Goal: Task Accomplishment & Management: Use online tool/utility

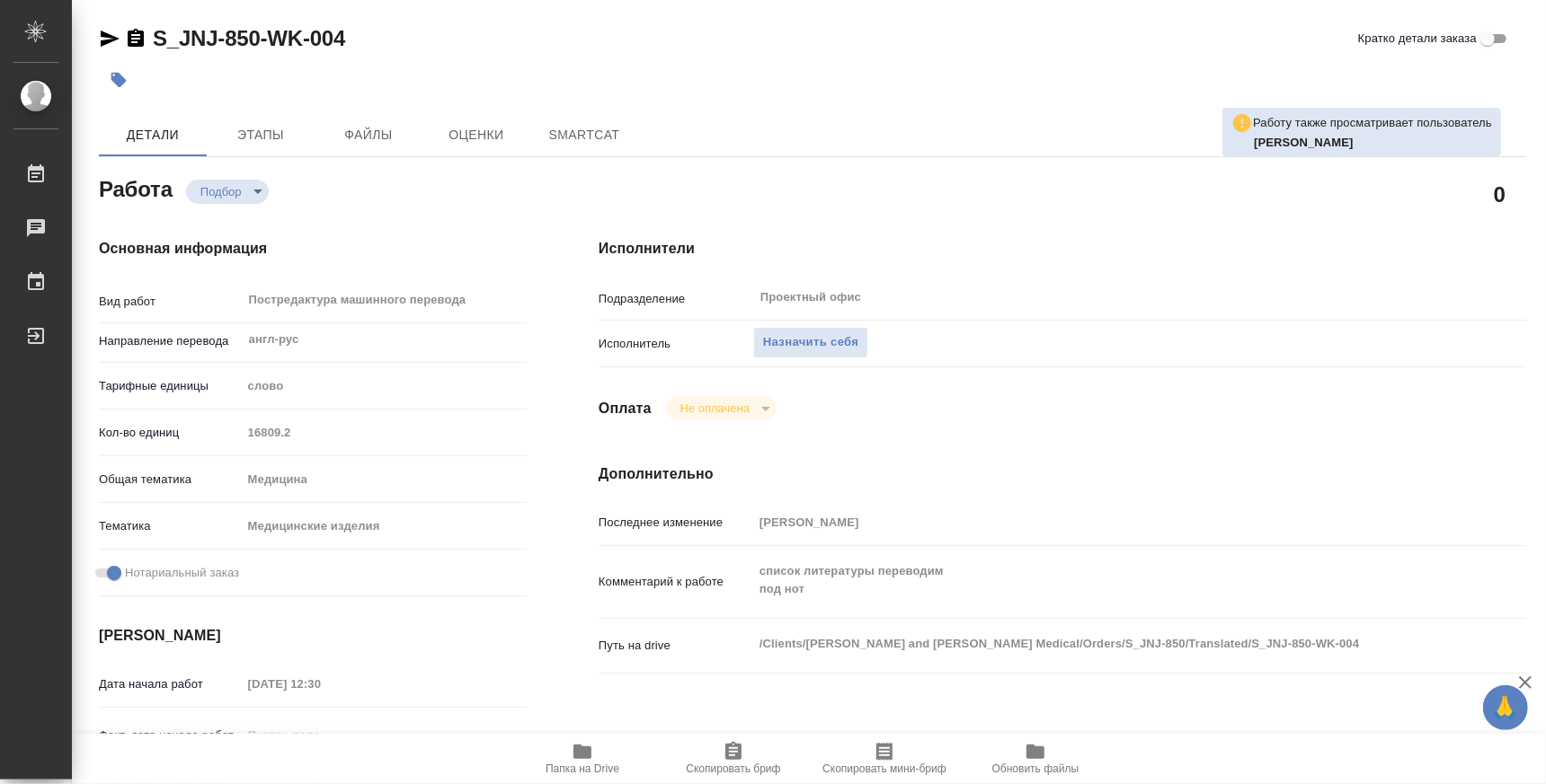
type textarea "x"
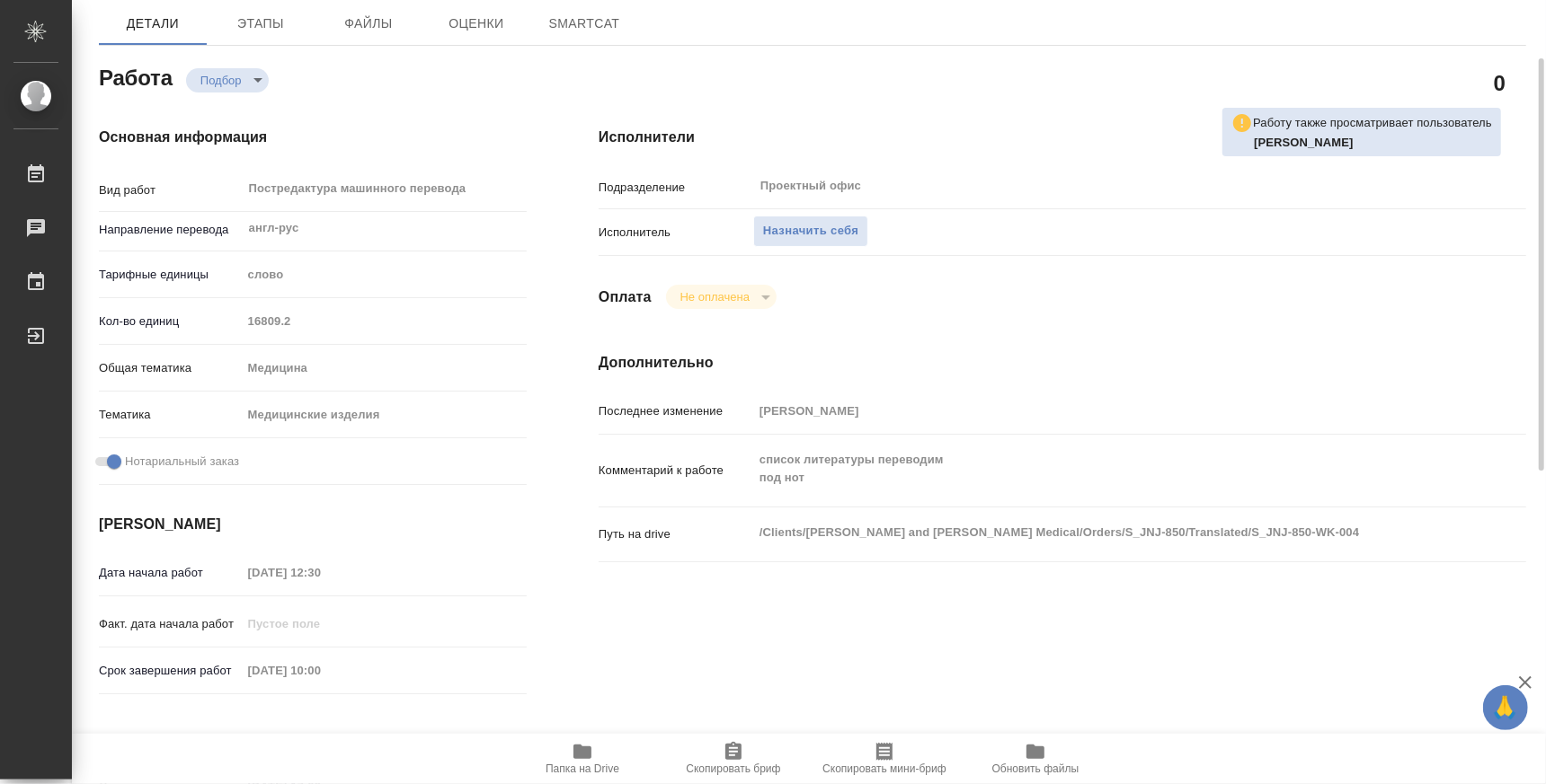
scroll to position [223, 0]
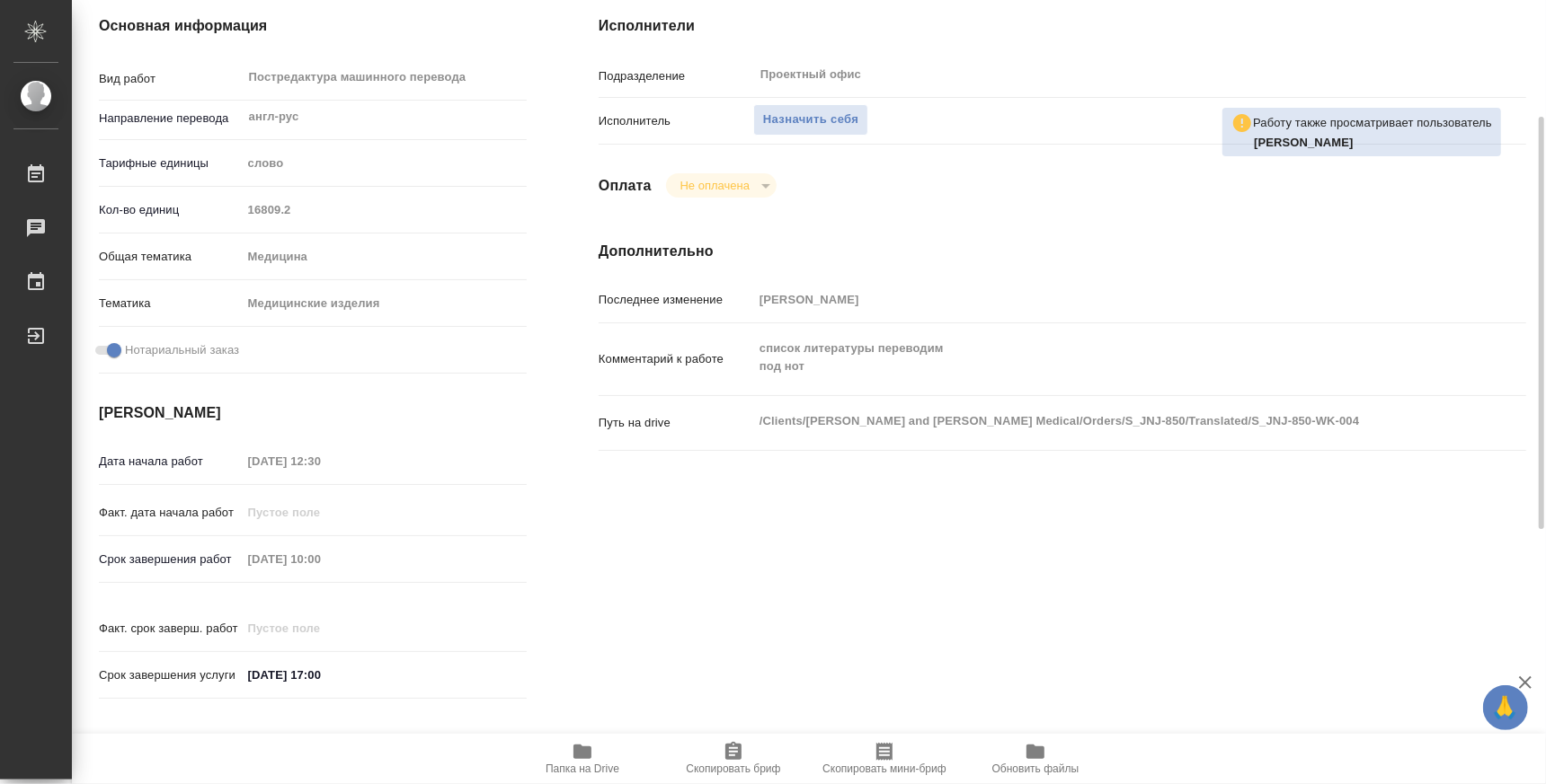
type textarea "x"
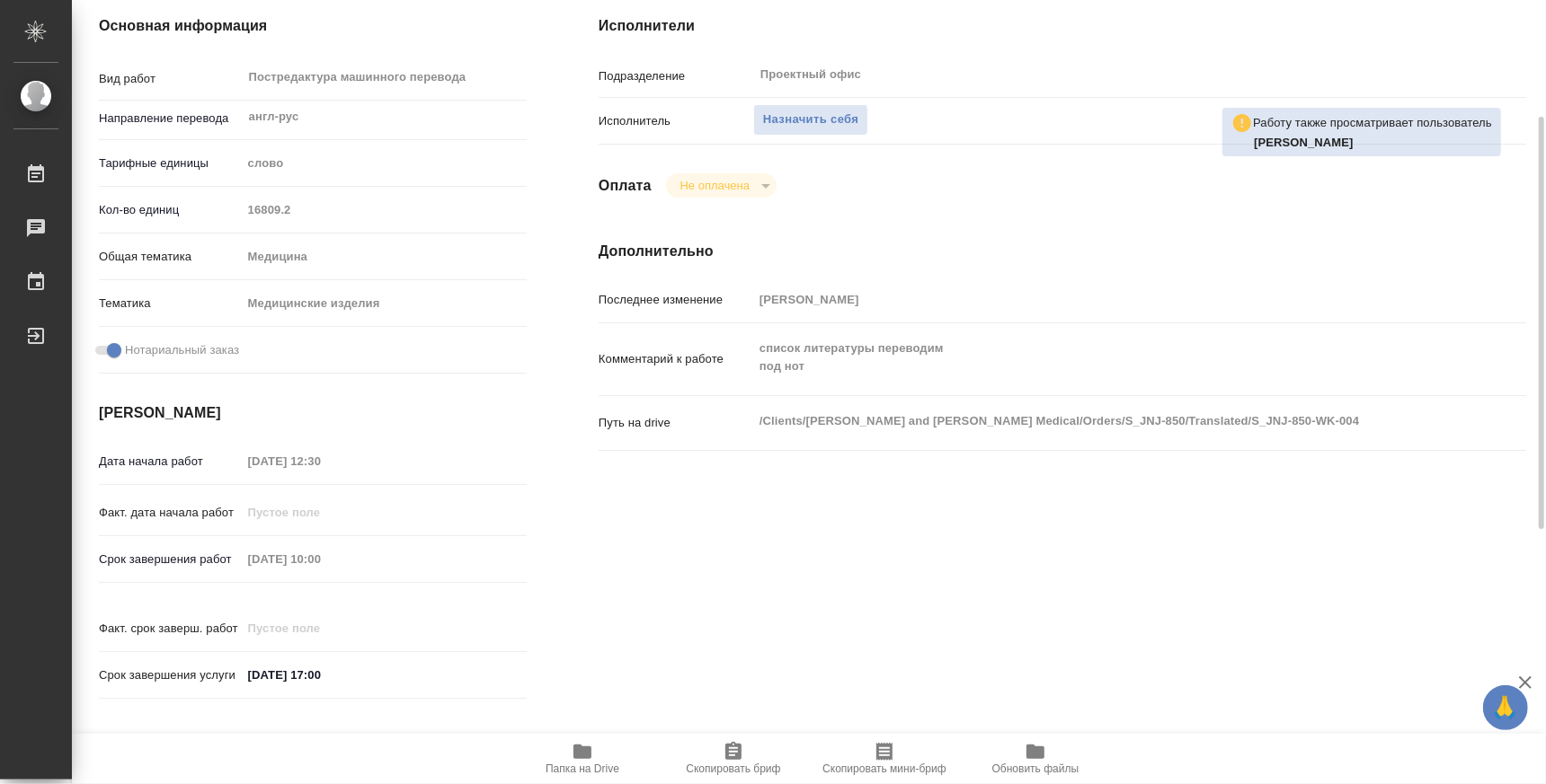
click at [582, 759] on icon "button" at bounding box center [582, 751] width 22 height 22
type textarea "x"
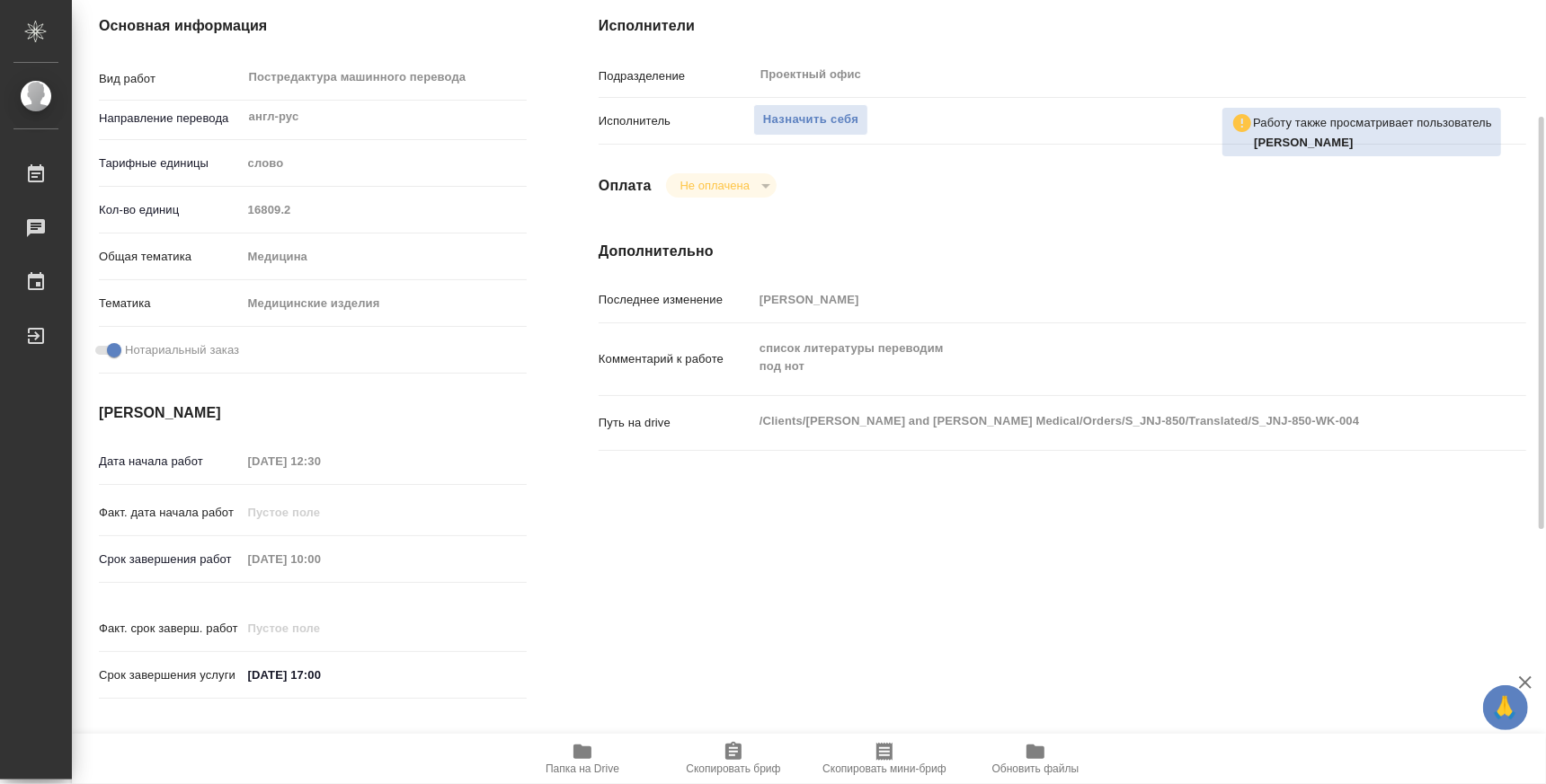
type textarea "x"
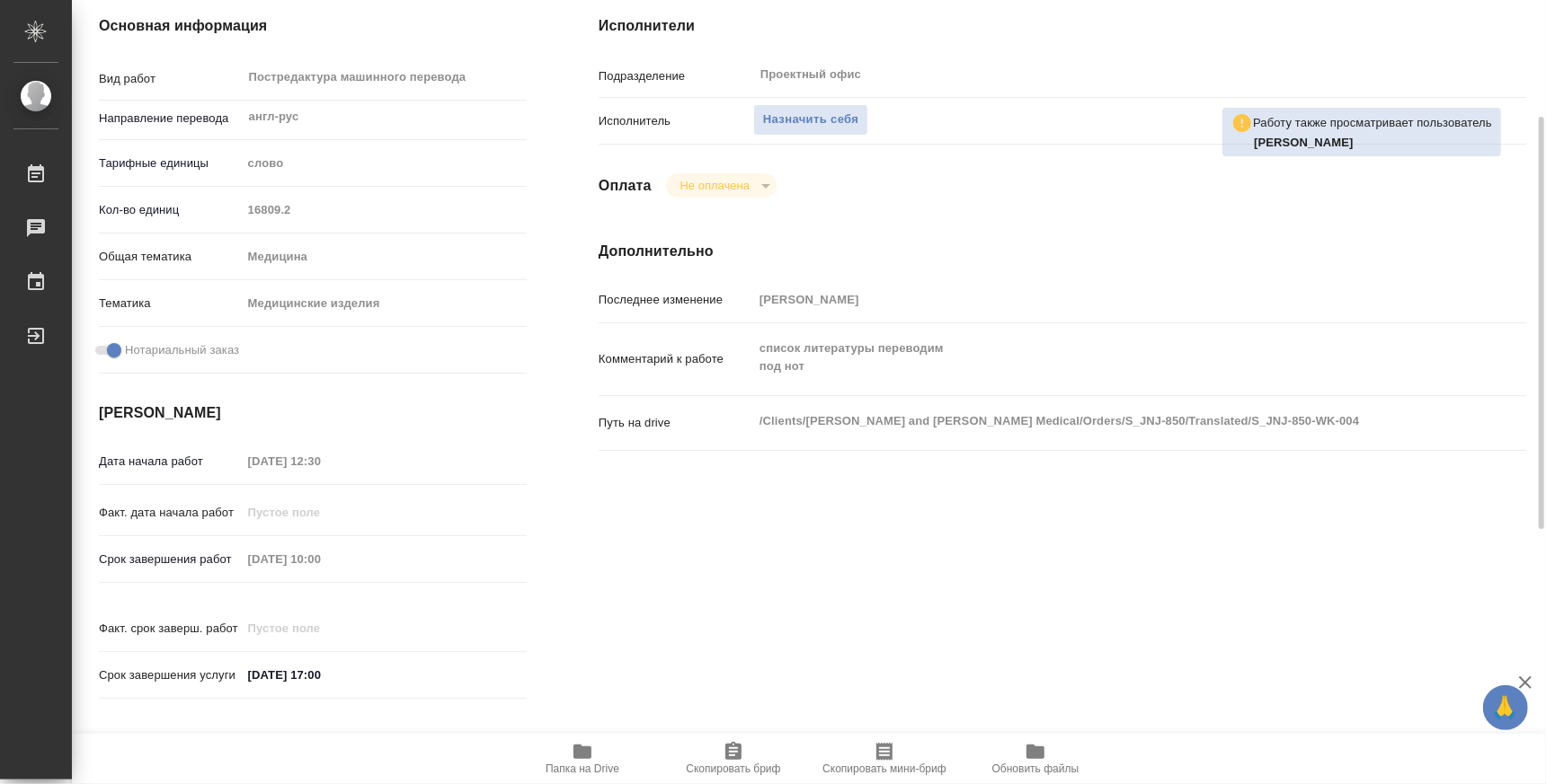
type textarea "x"
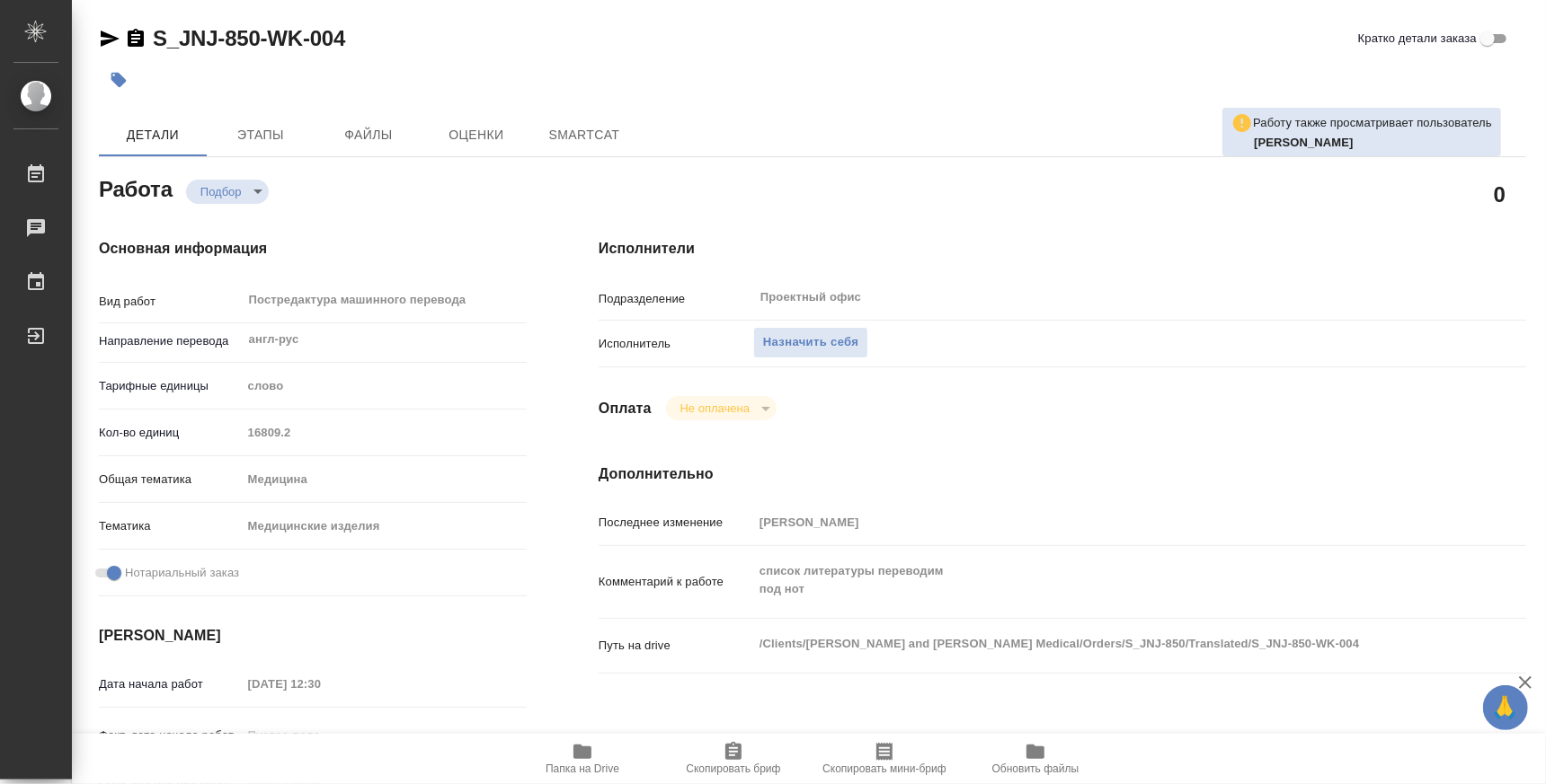
type textarea "x"
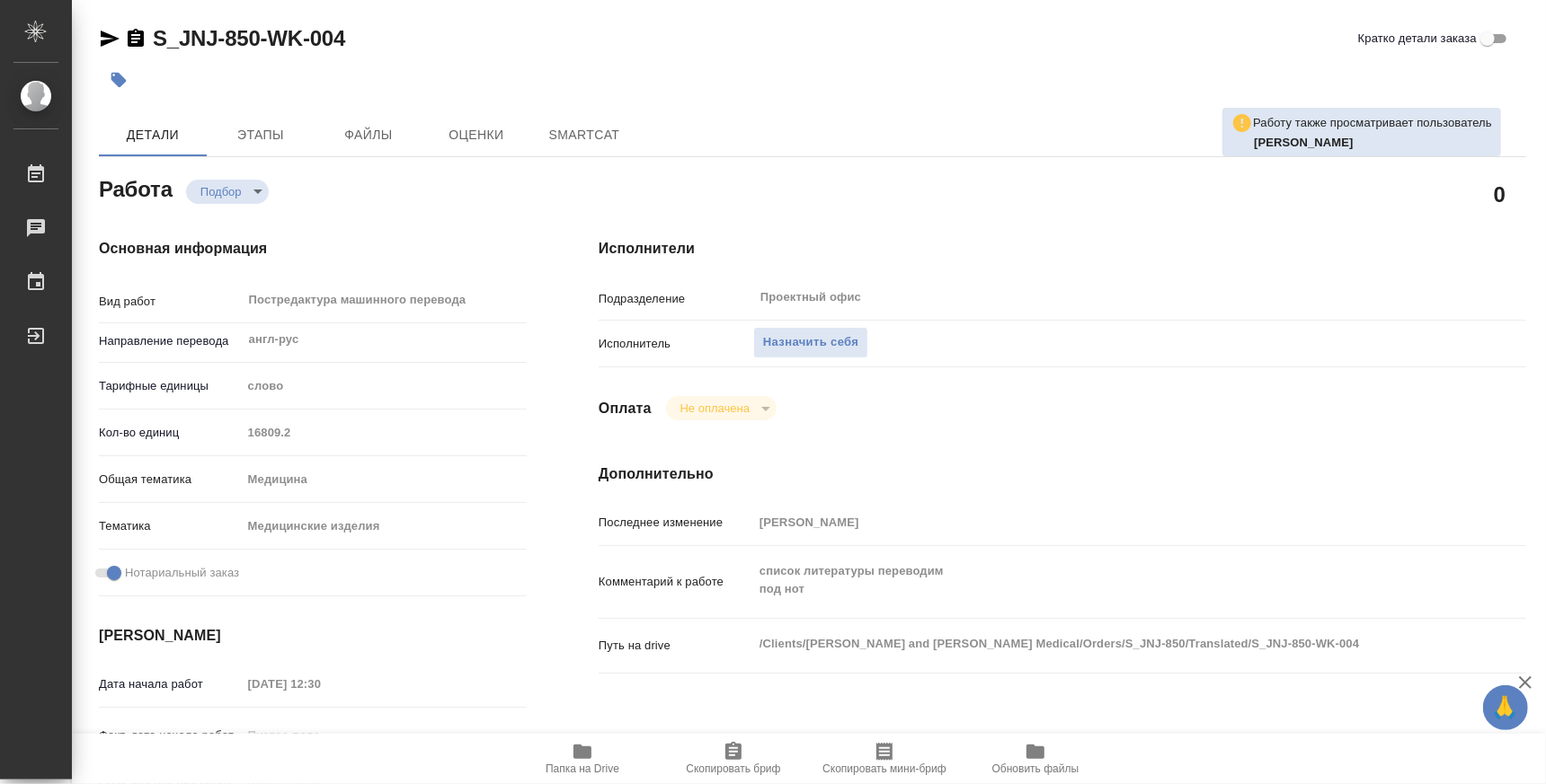
type textarea "x"
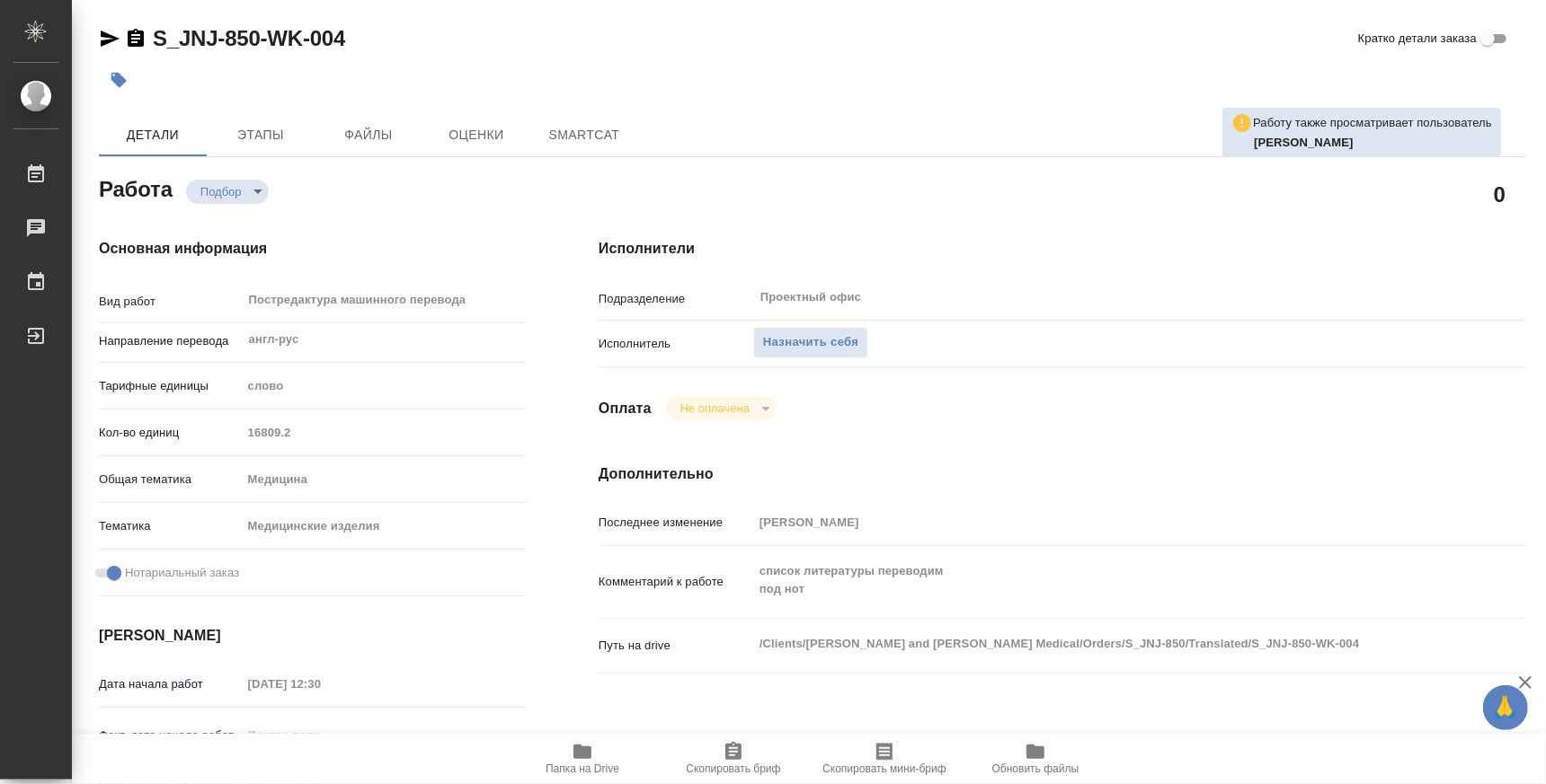
type textarea "x"
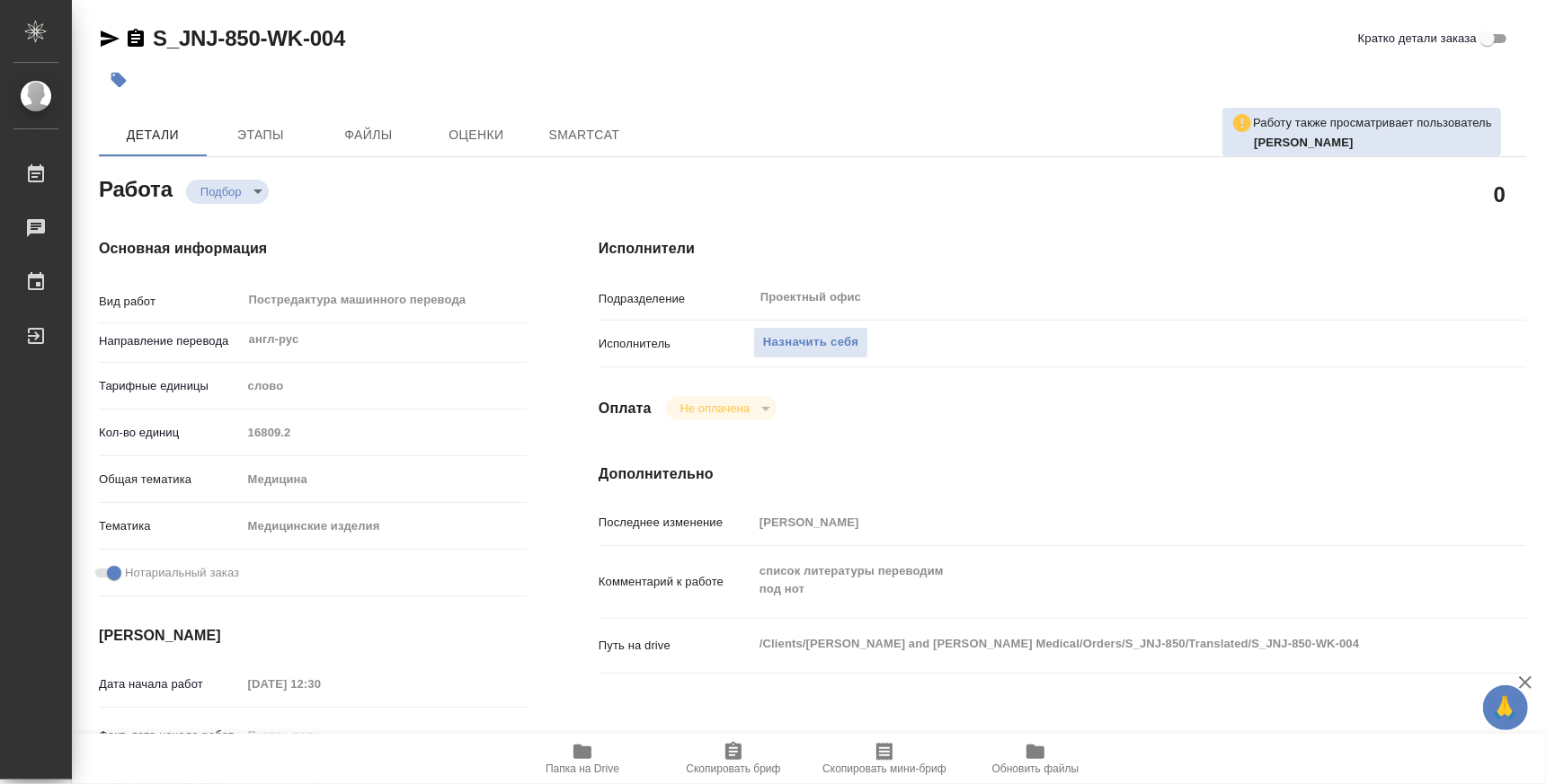
type textarea "x"
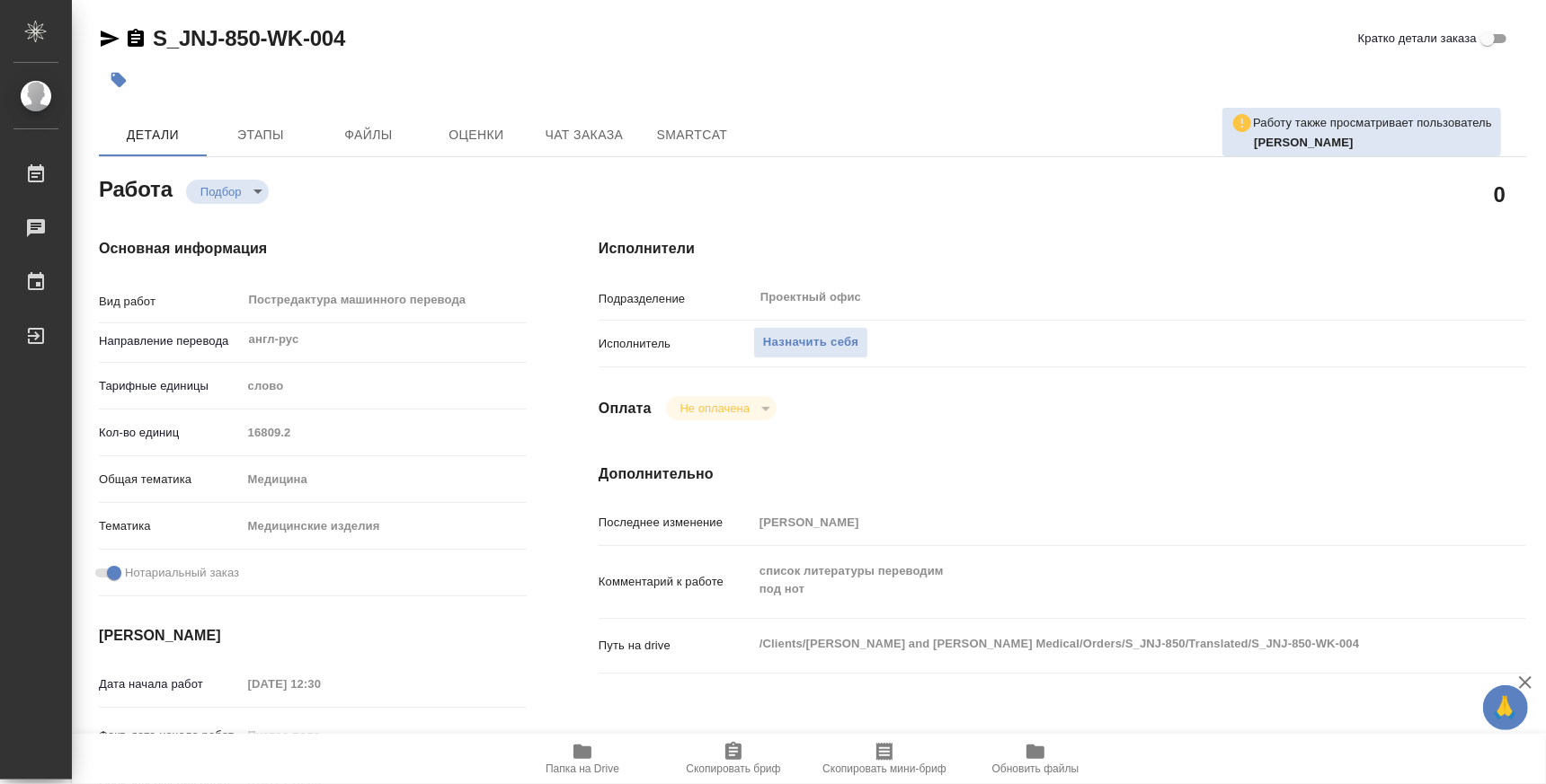
type textarea "x"
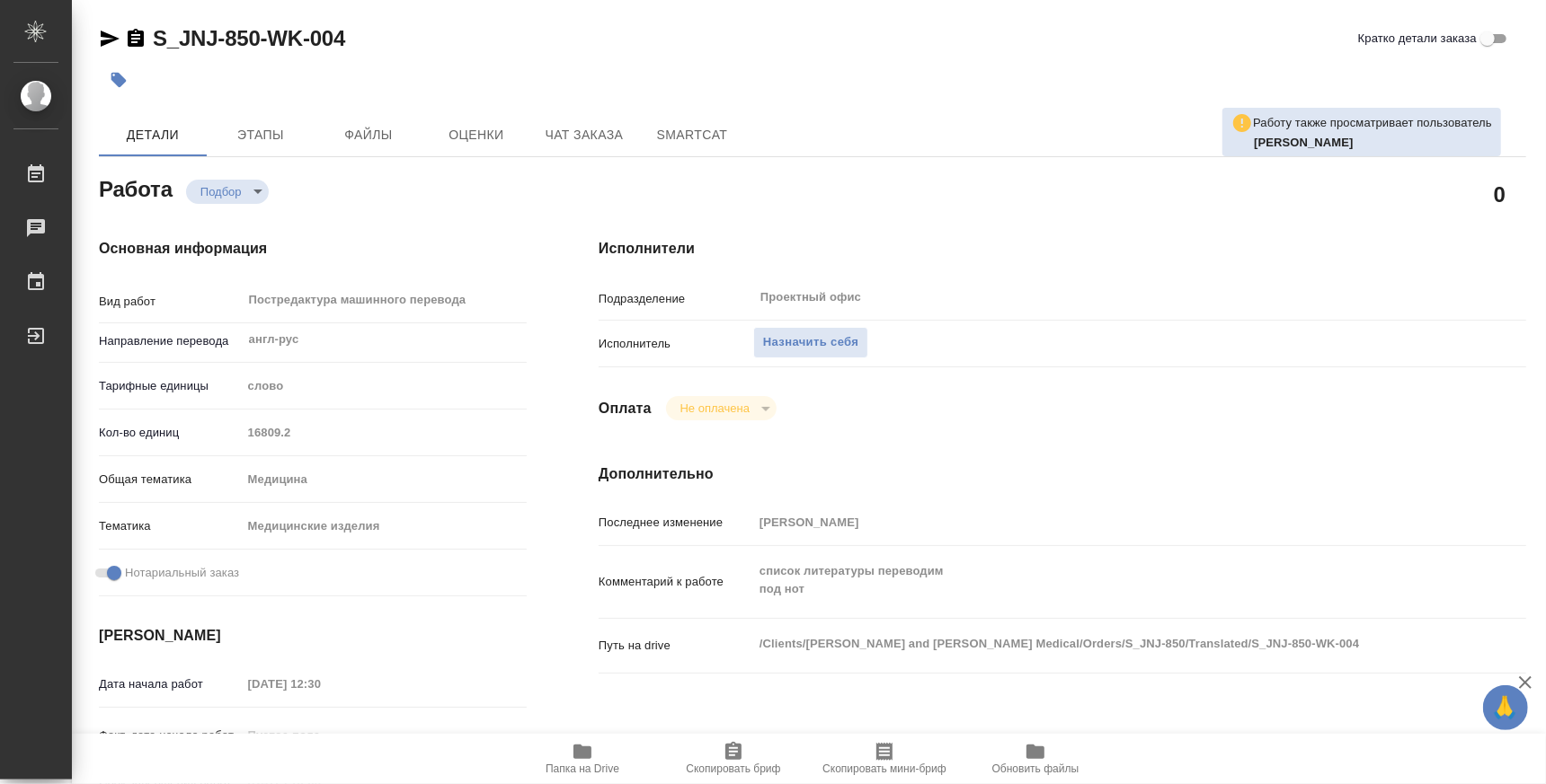
type textarea "x"
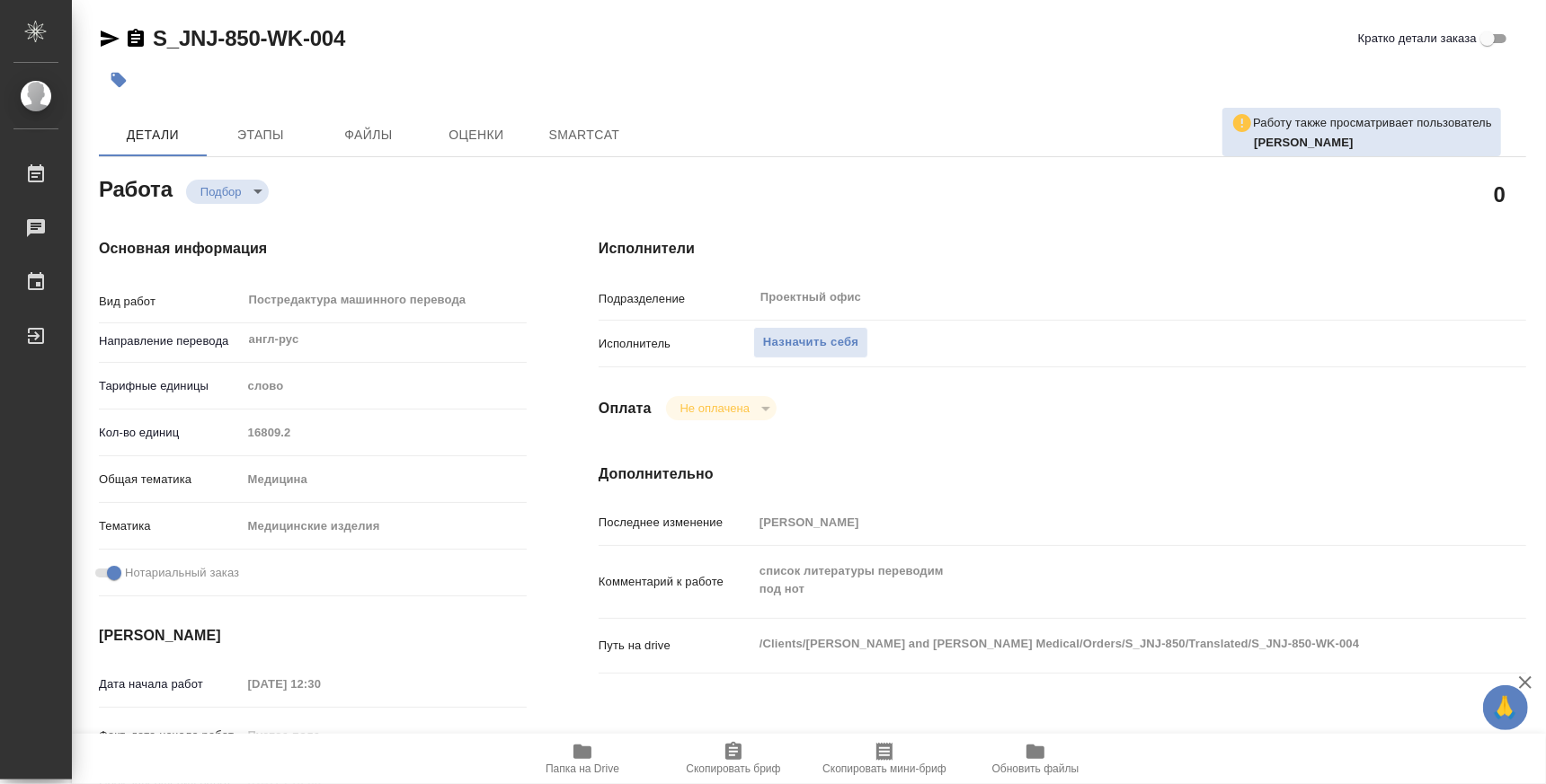
type textarea "x"
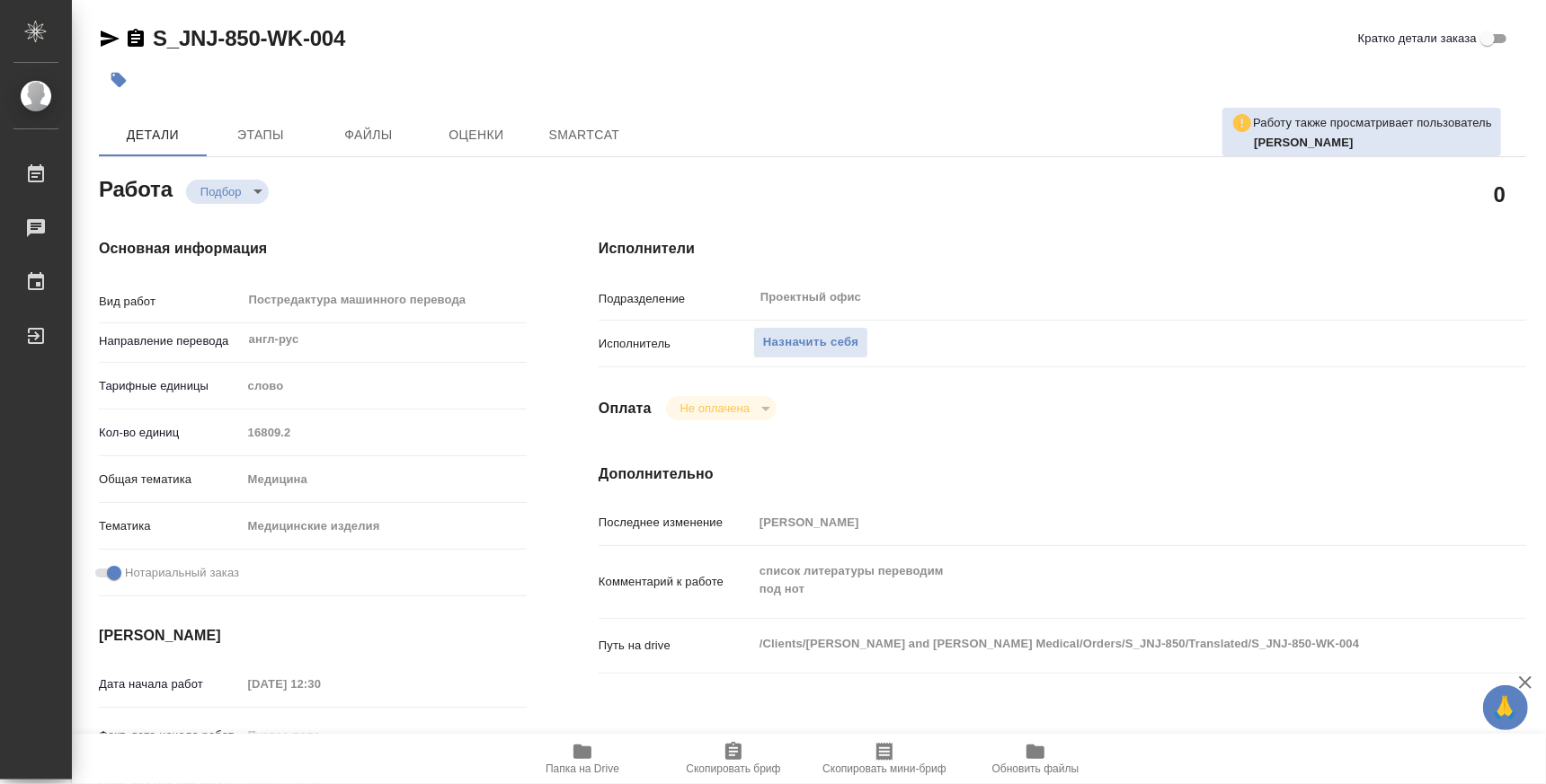
type textarea "x"
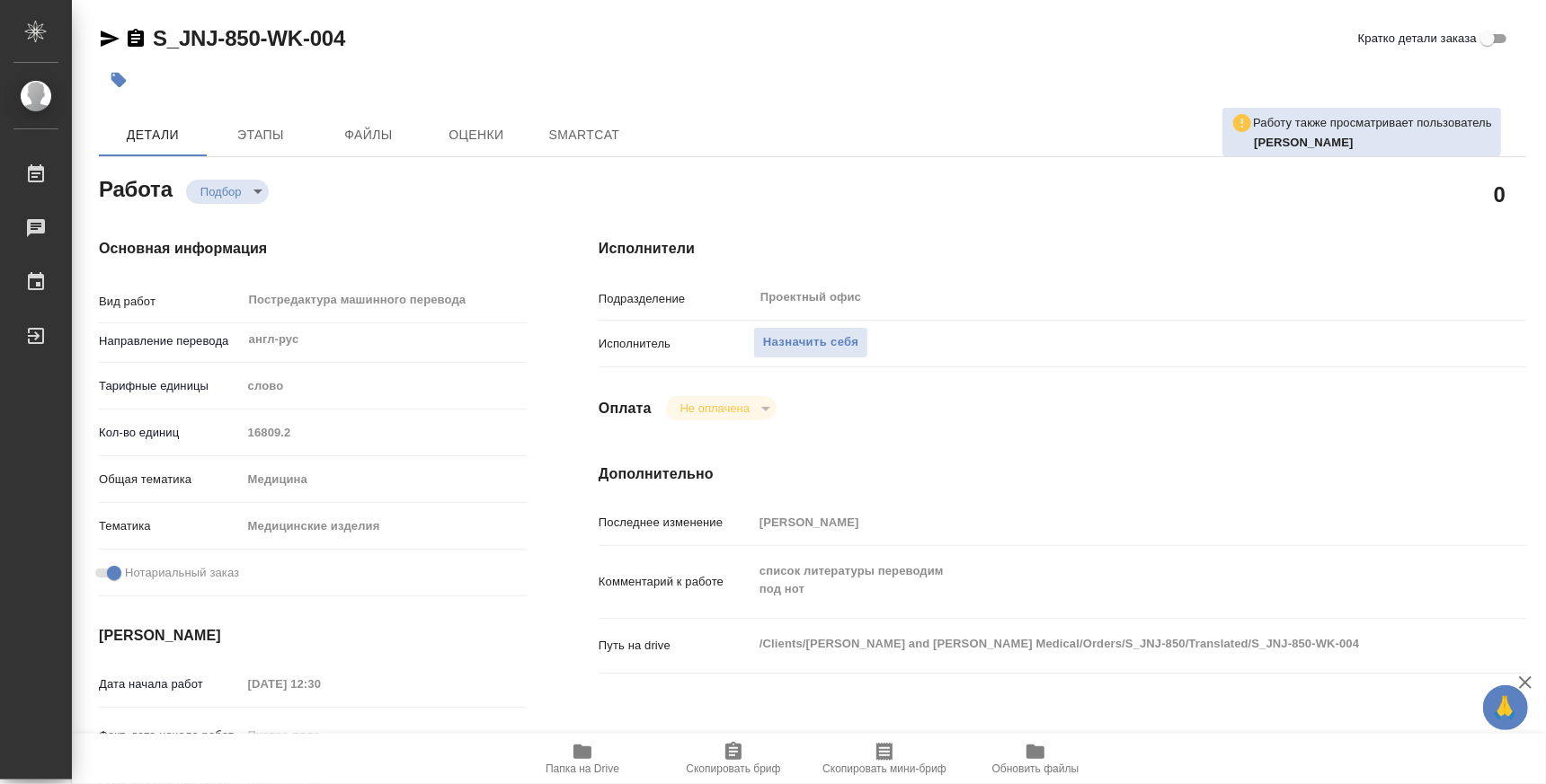
type textarea "x"
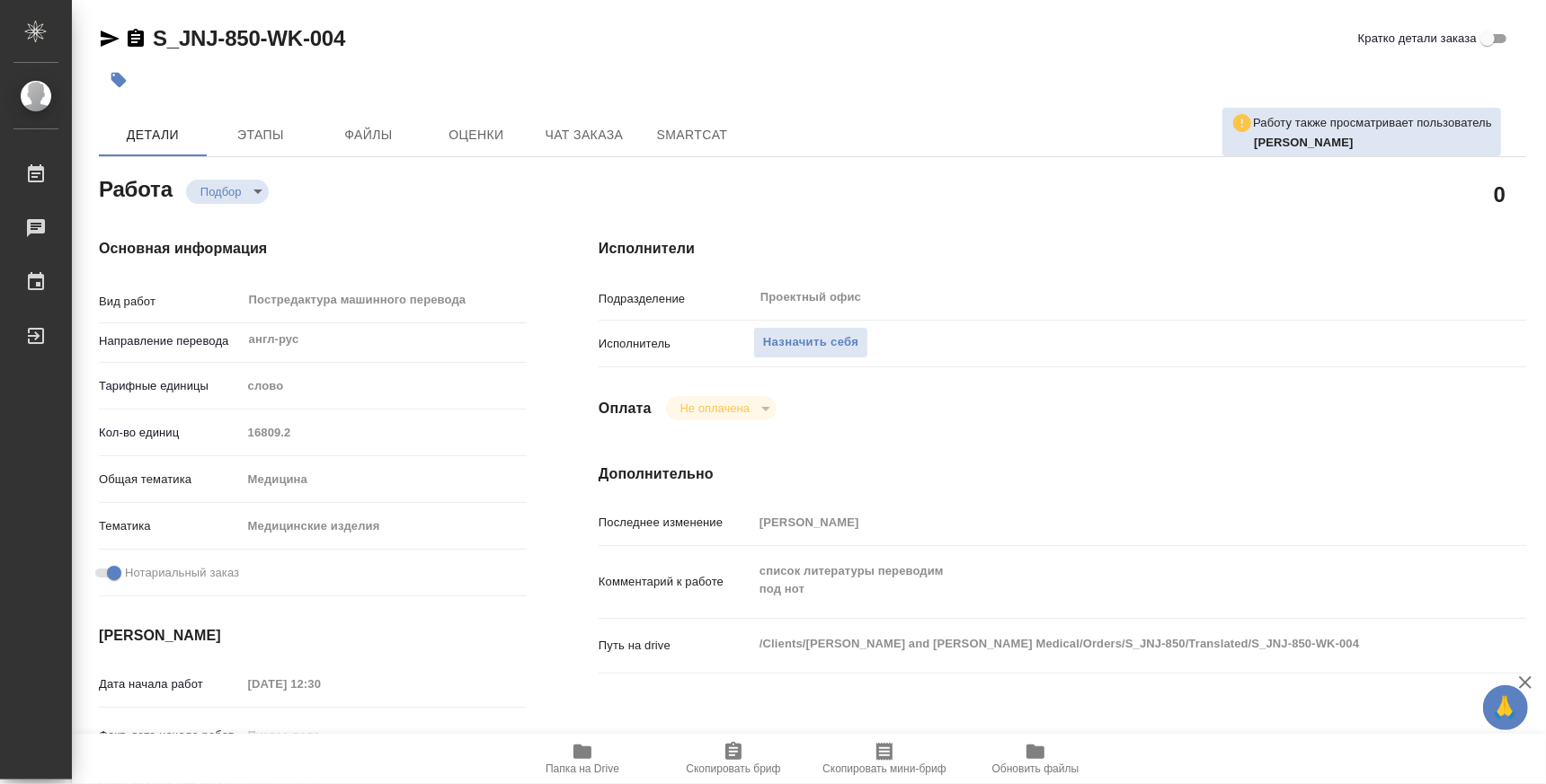
type textarea "x"
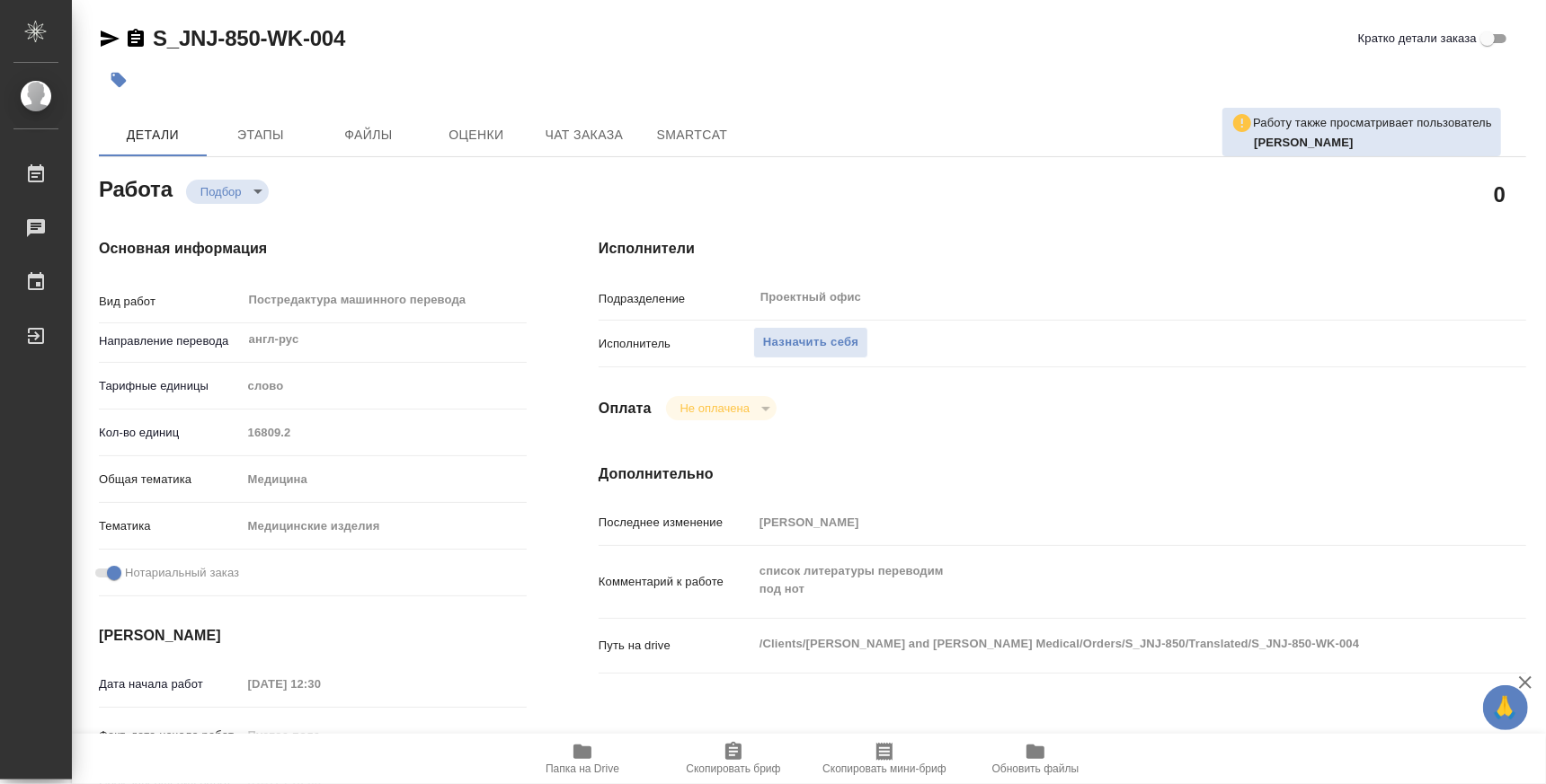
type textarea "x"
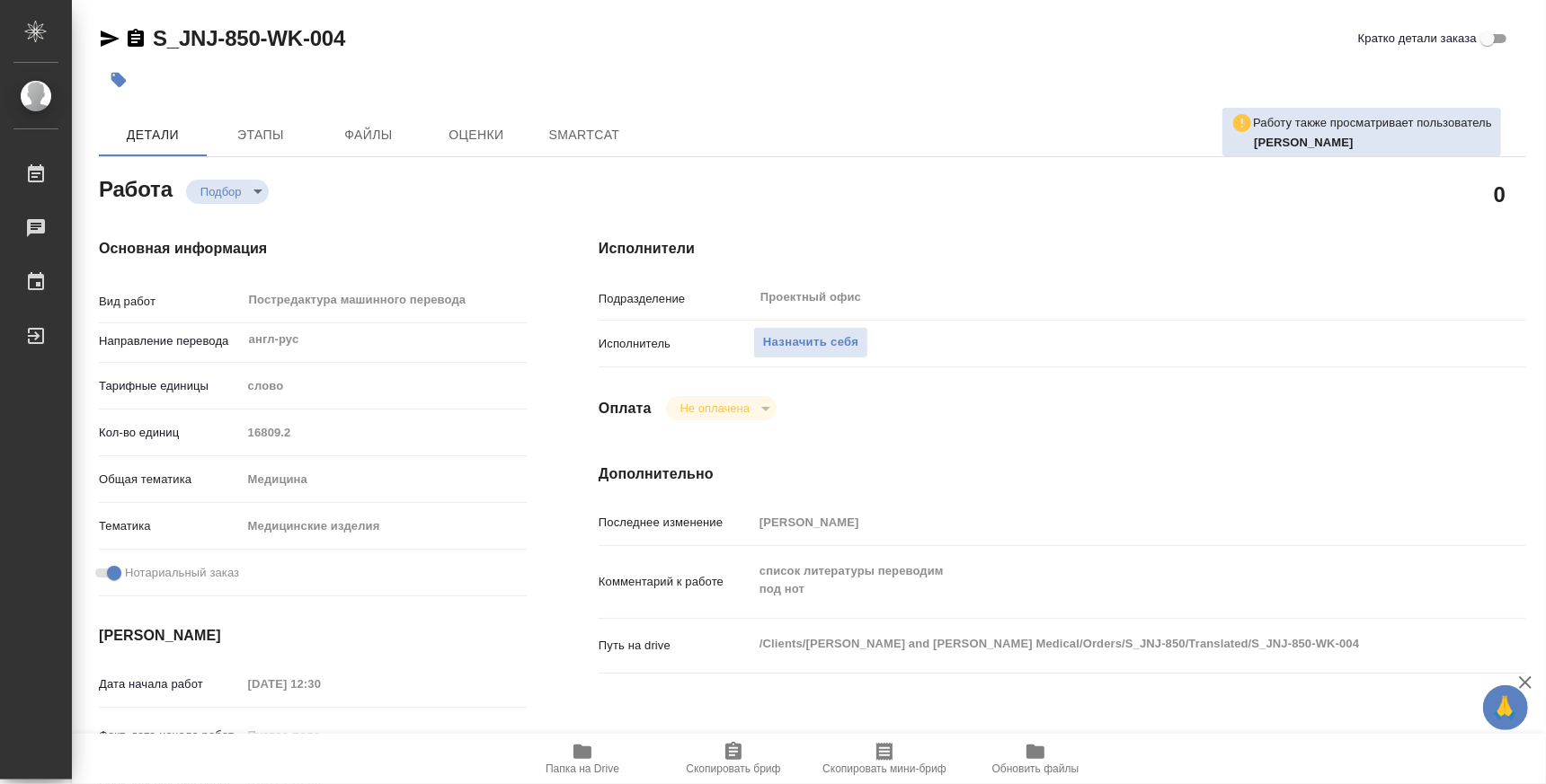
type textarea "x"
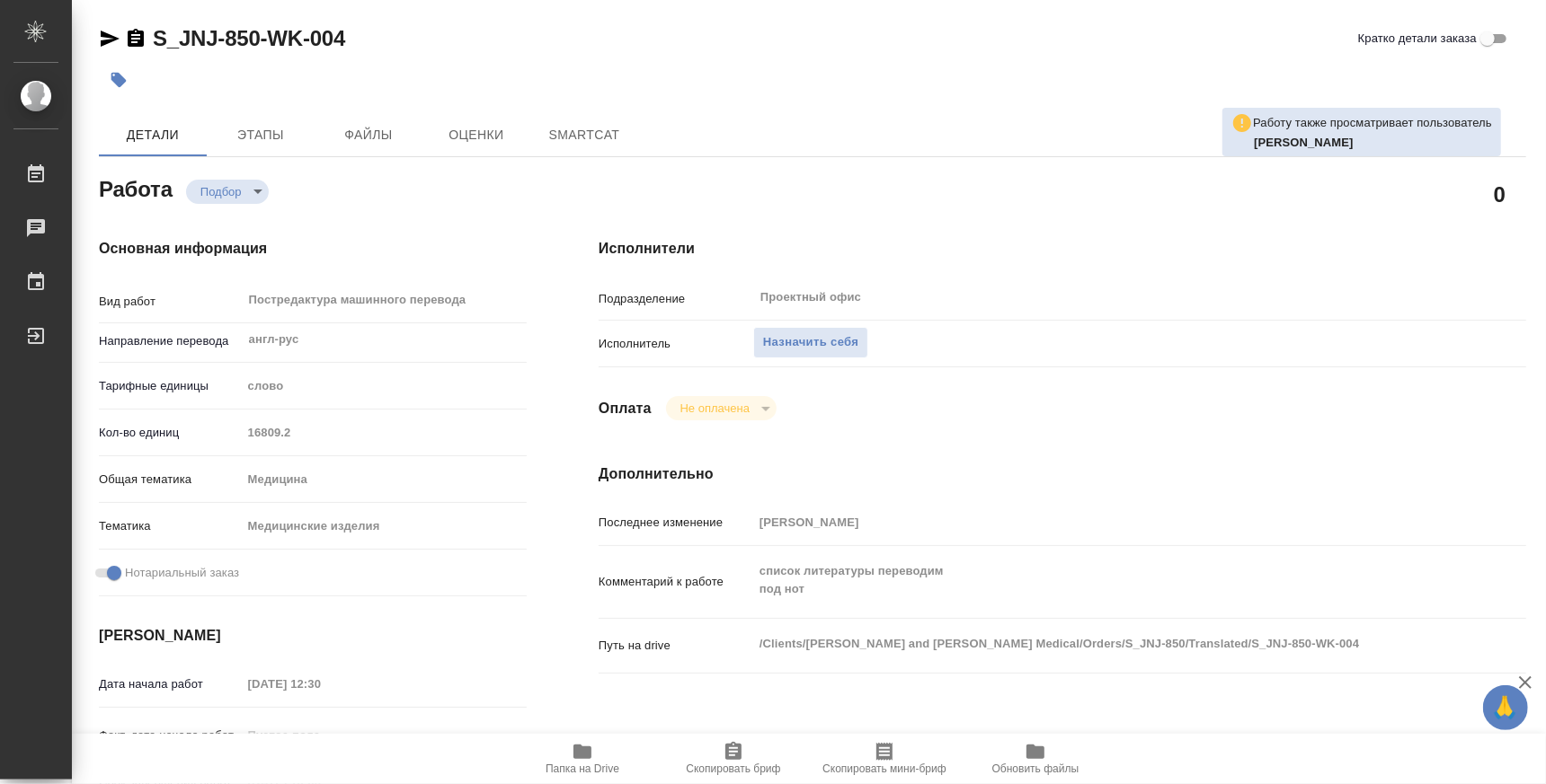
type textarea "x"
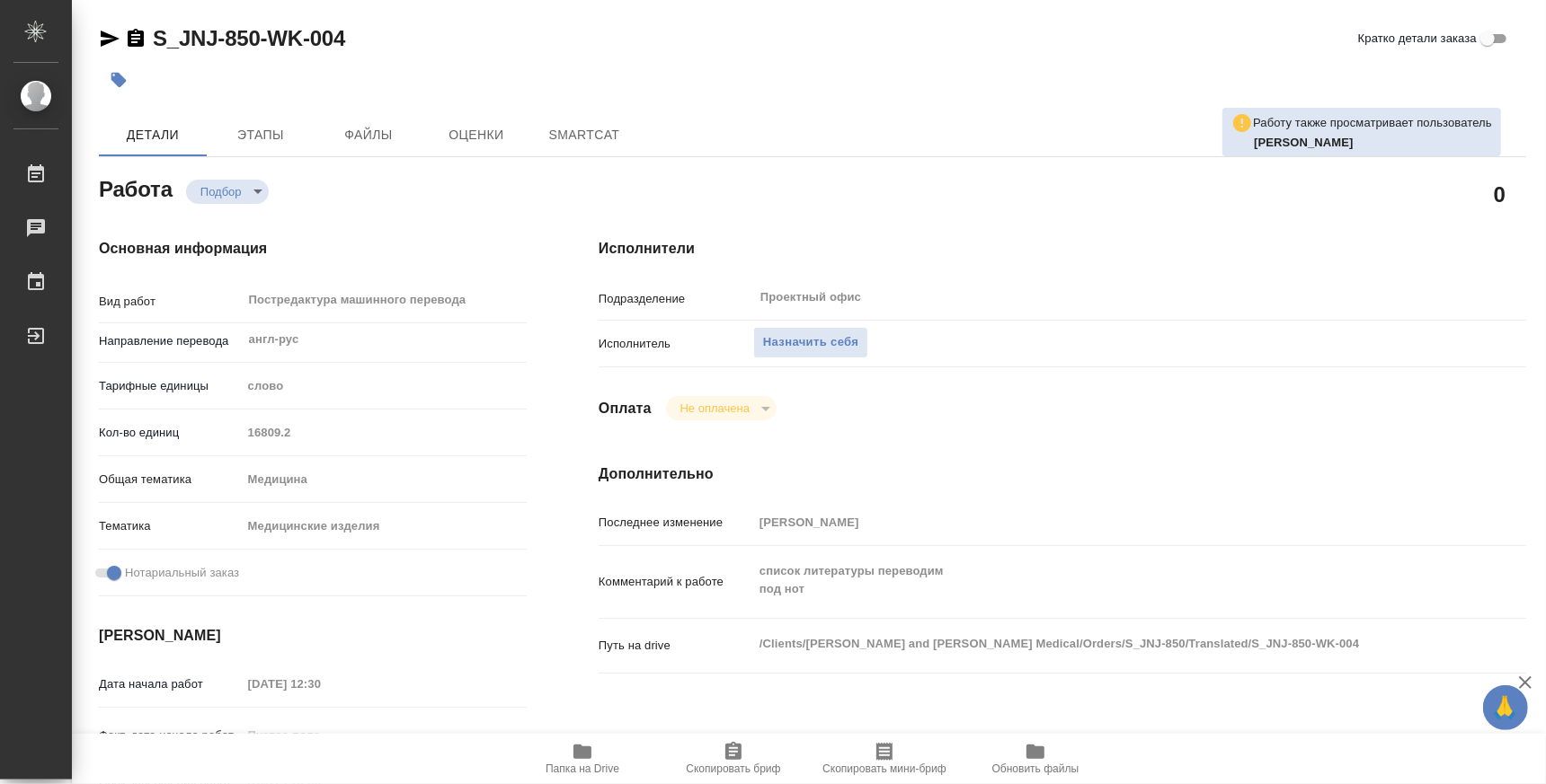
type textarea "x"
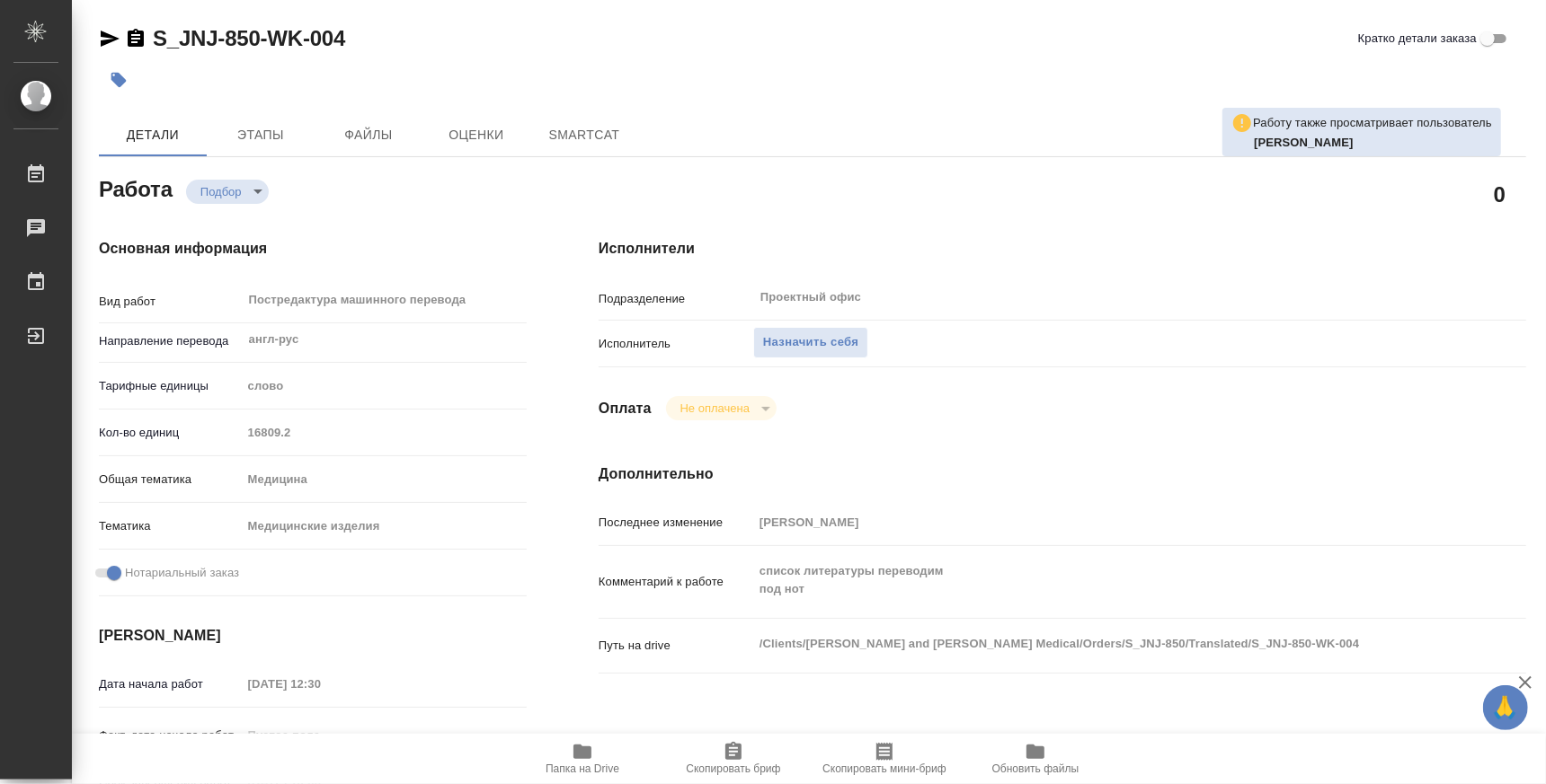
type textarea "x"
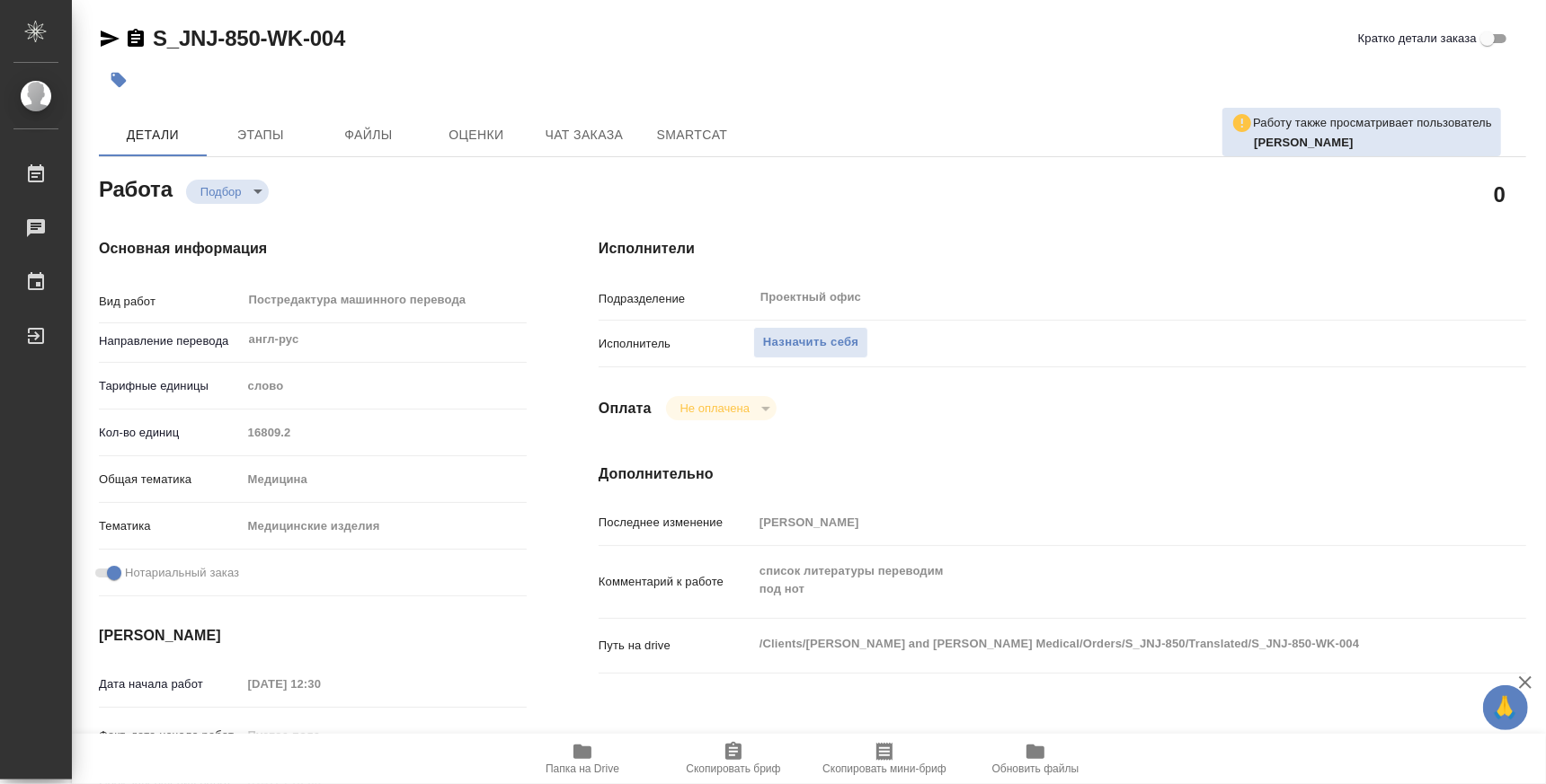
type textarea "x"
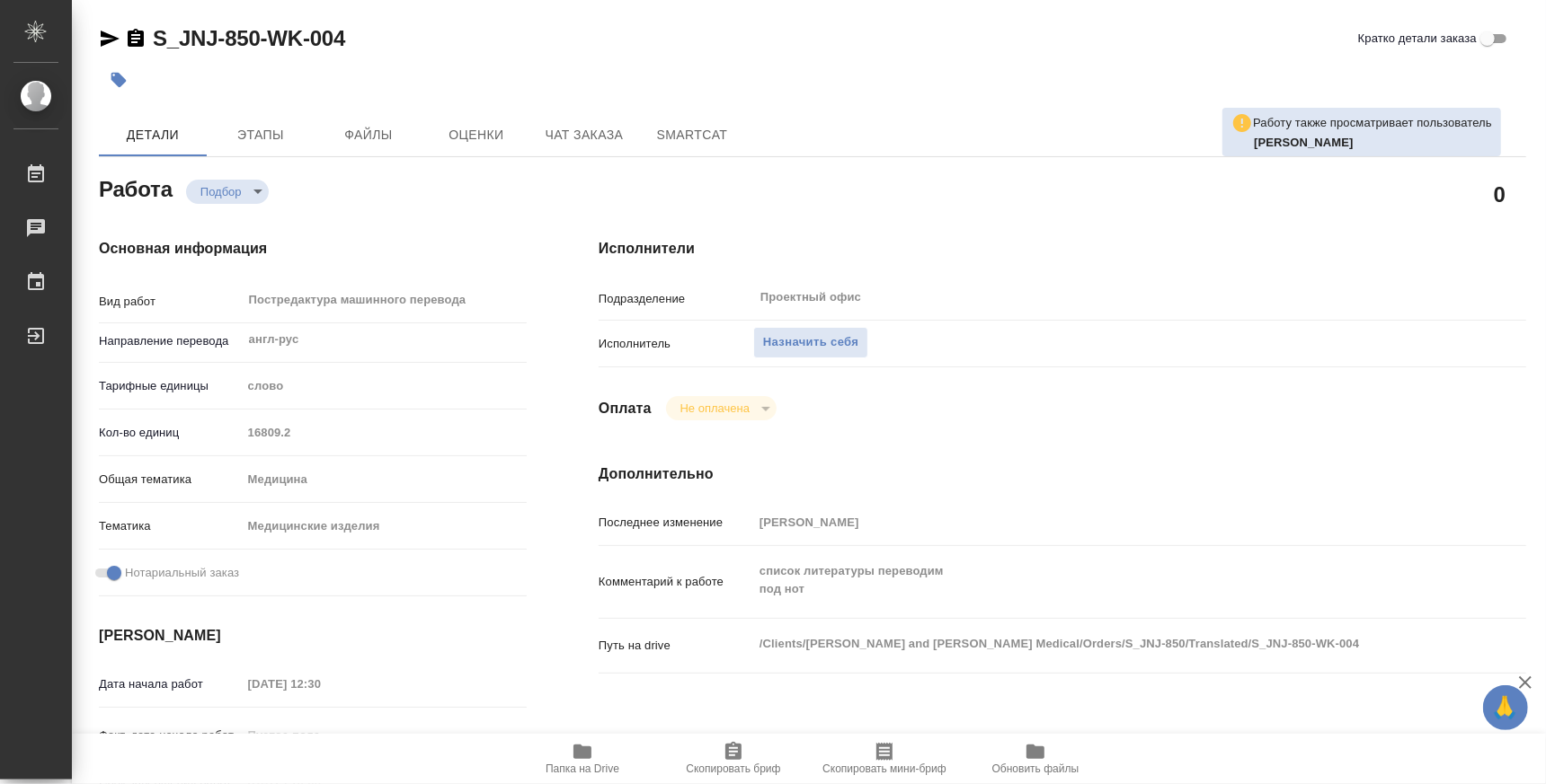
type textarea "x"
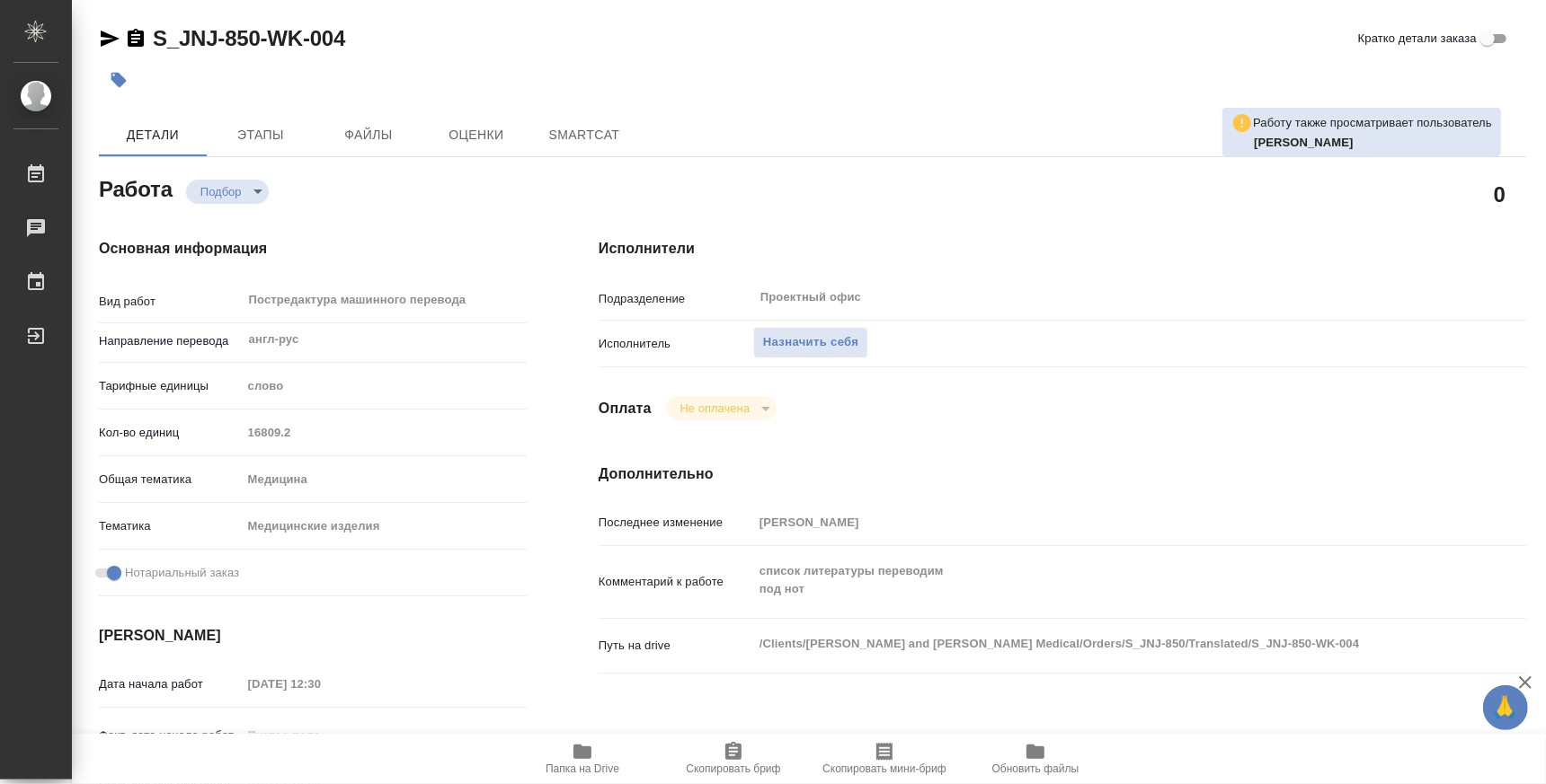
type textarea "x"
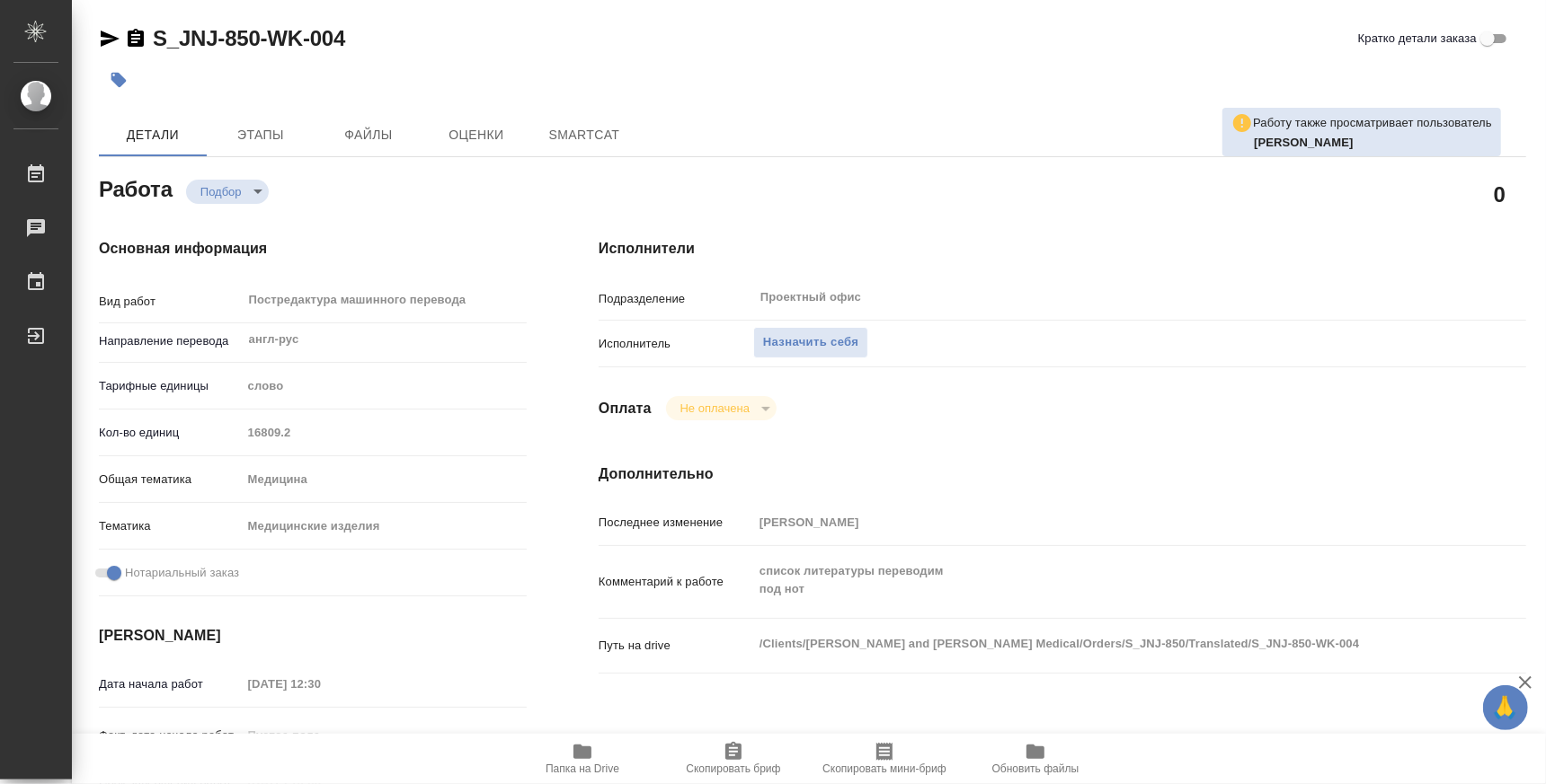
type textarea "x"
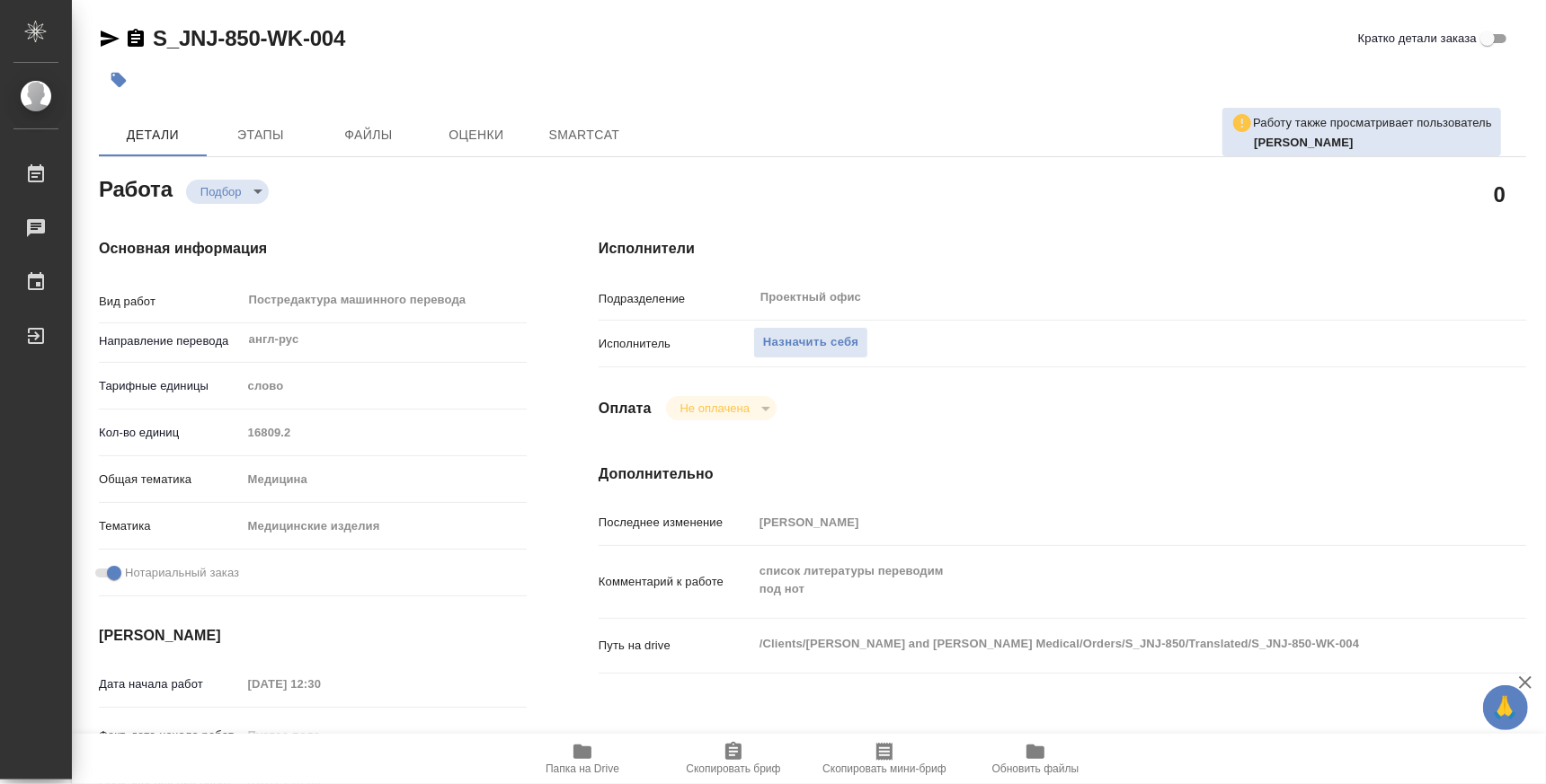
type textarea "x"
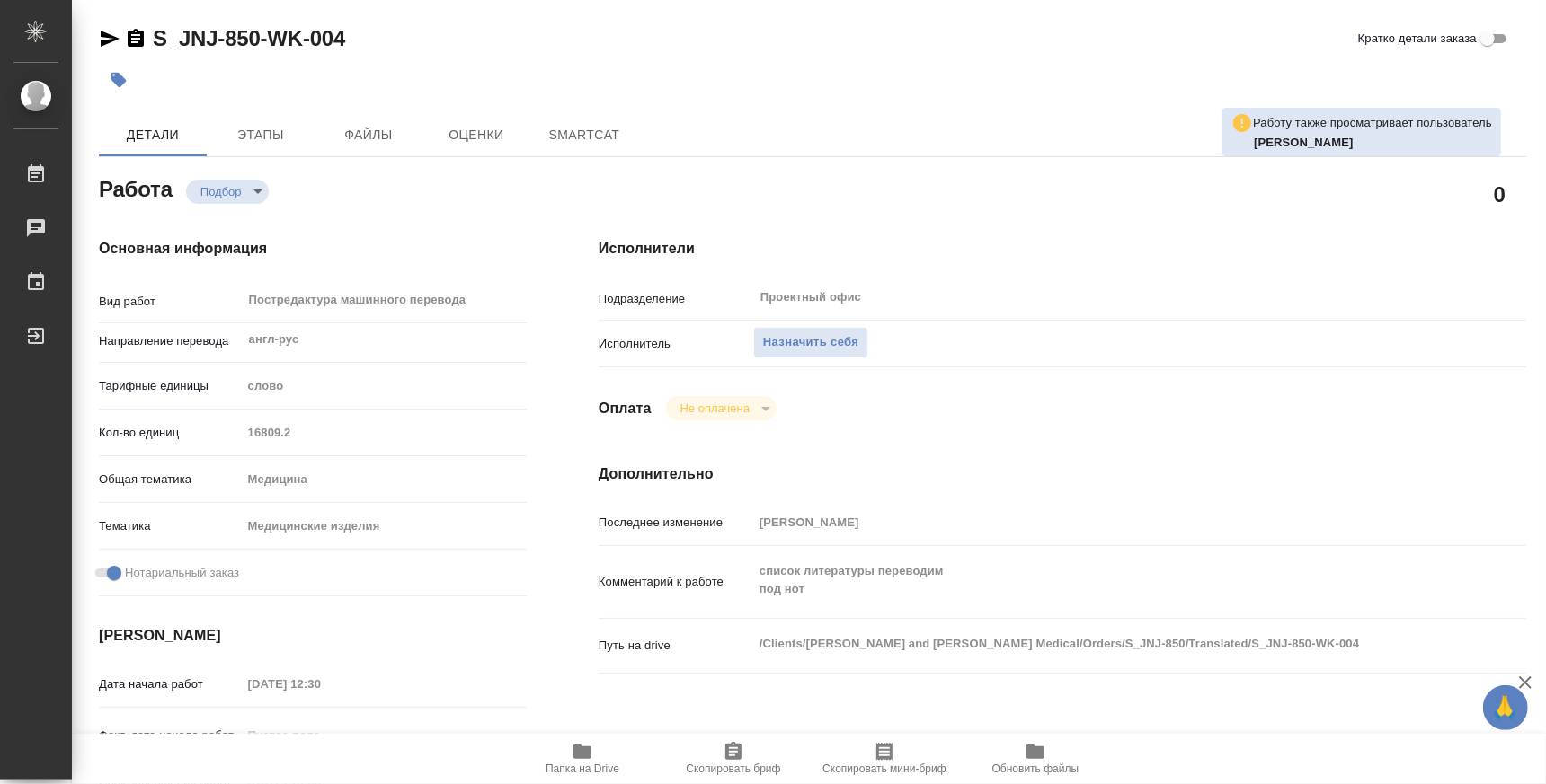
type textarea "x"
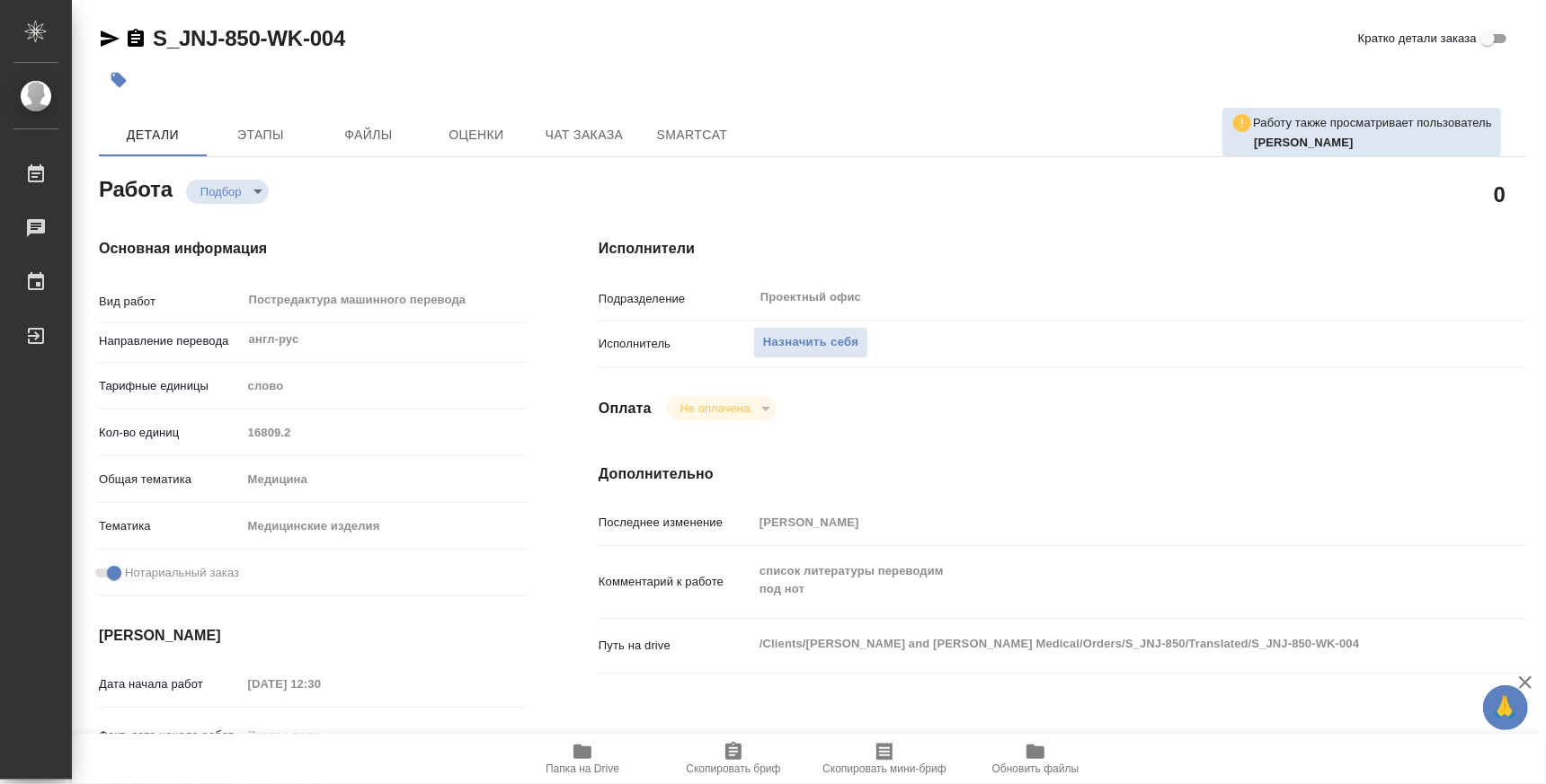
type textarea "x"
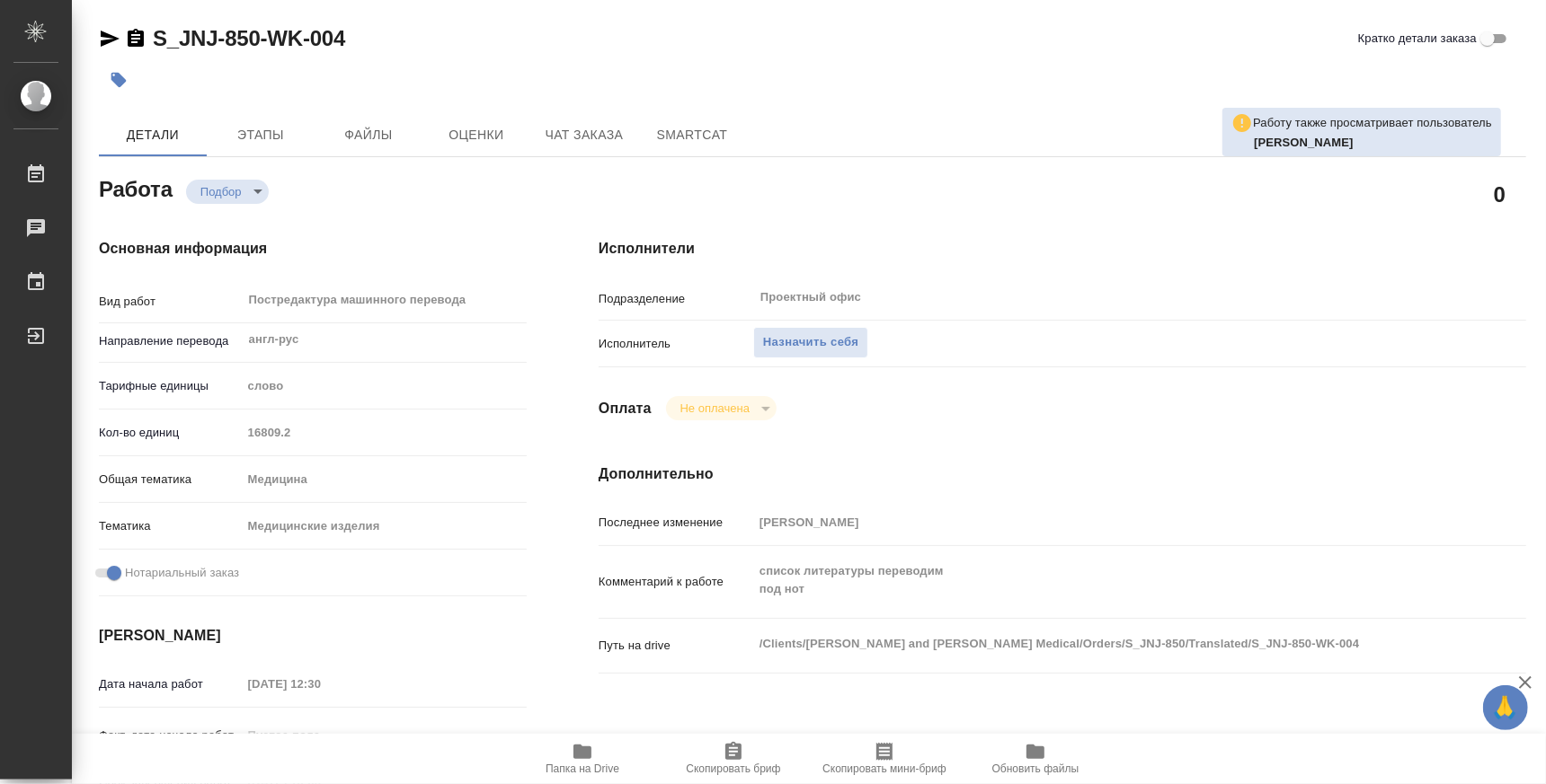
type textarea "x"
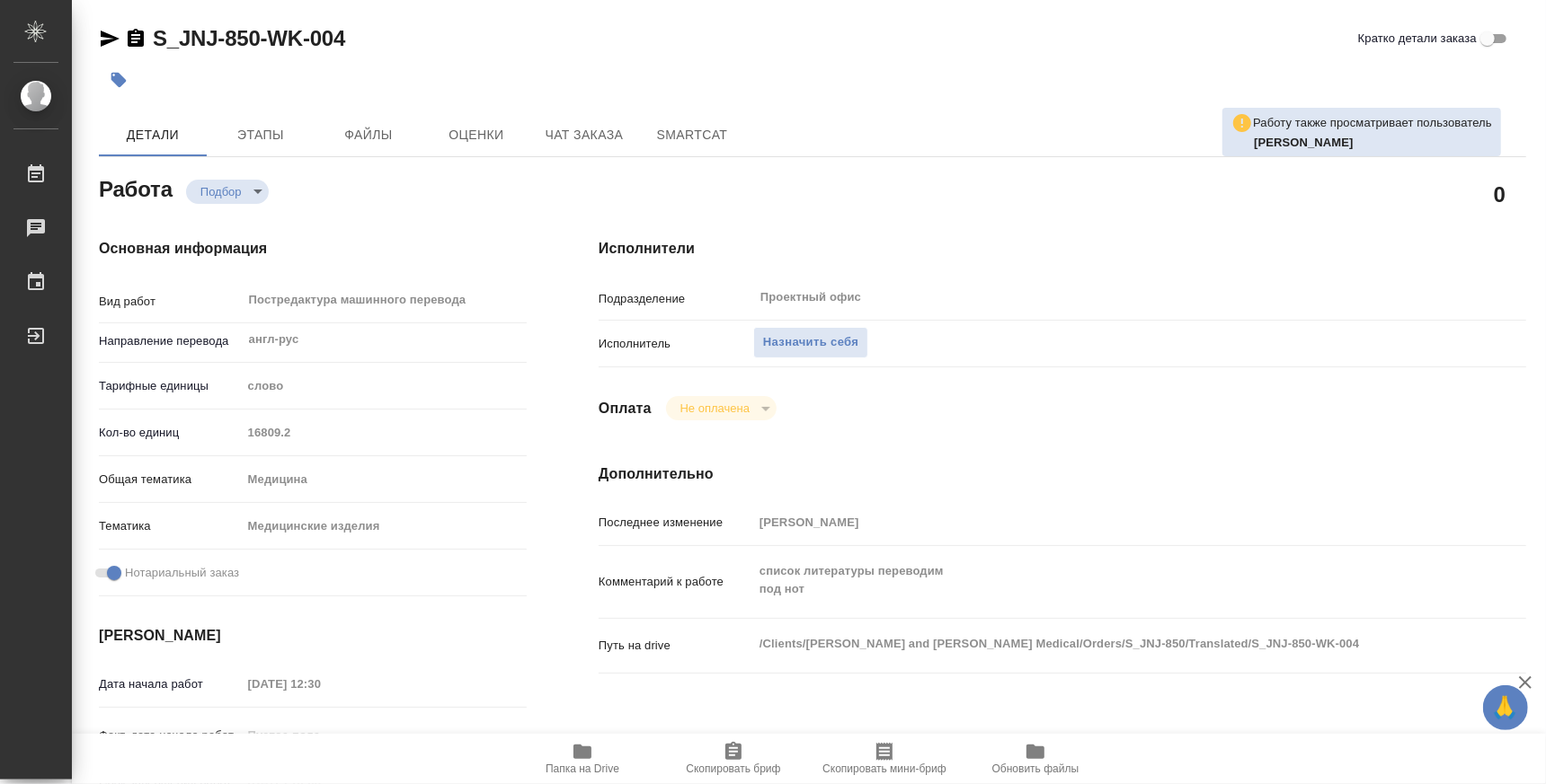
scroll to position [223, 0]
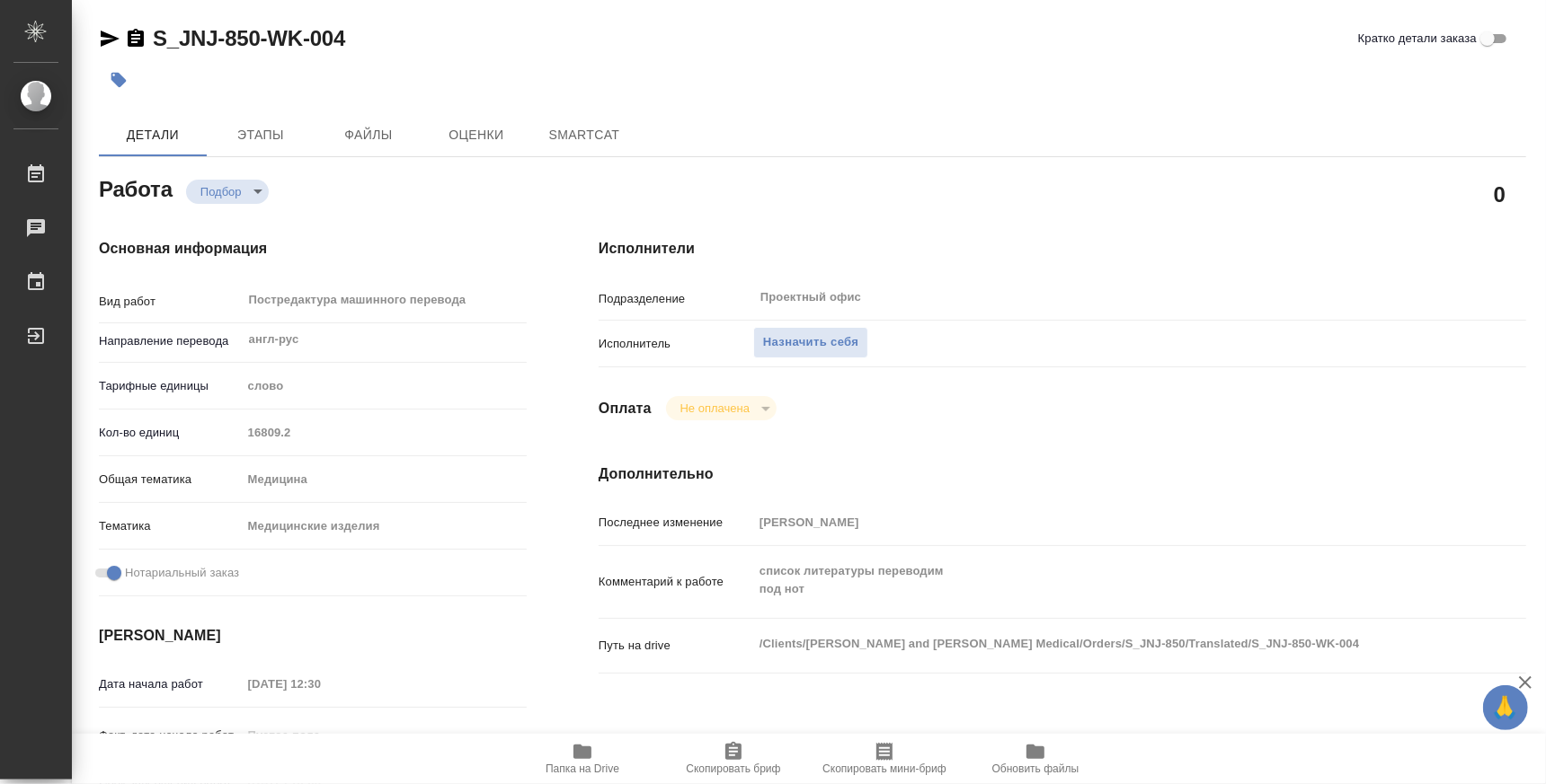
type textarea "x"
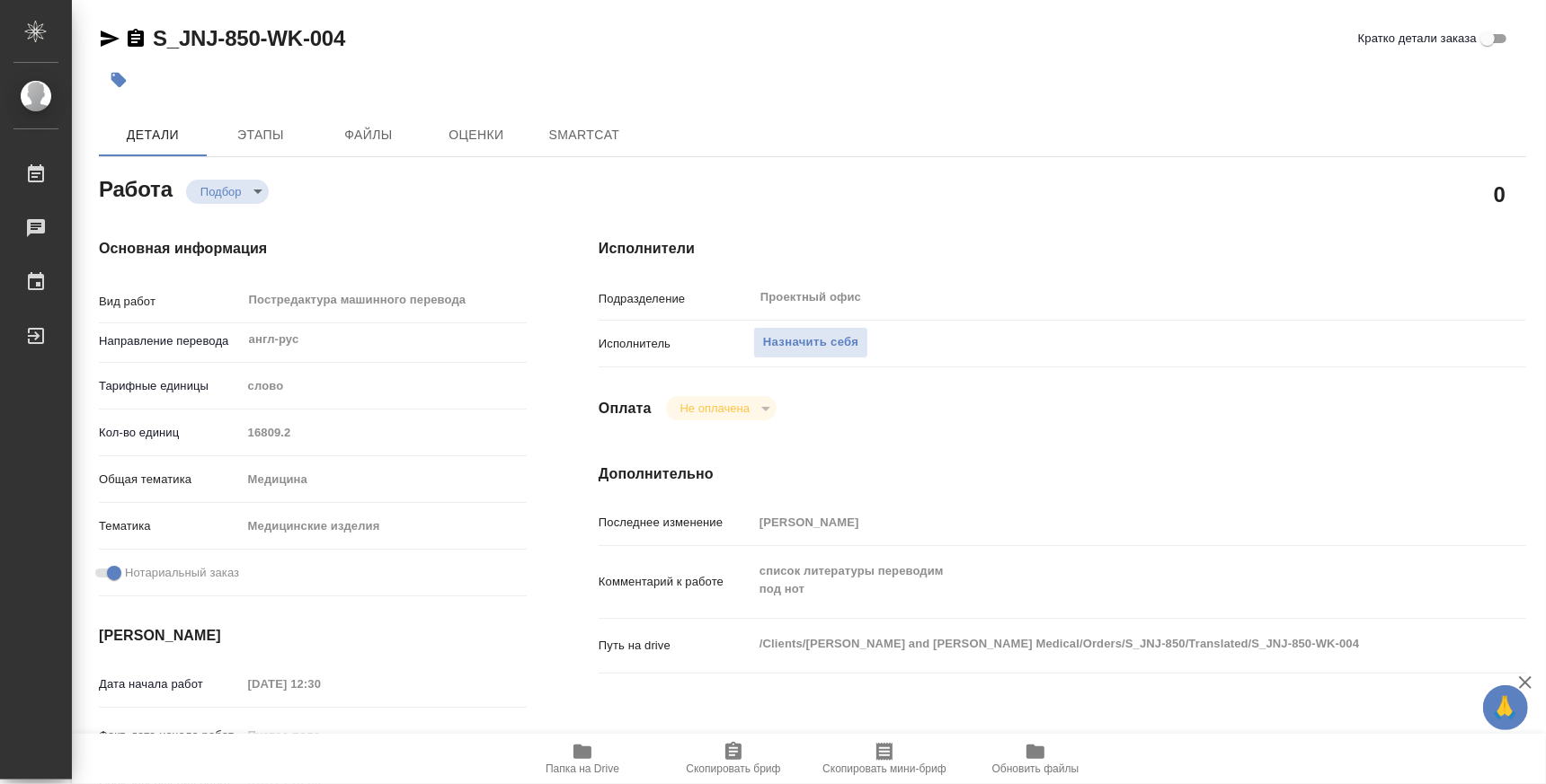
type textarea "x"
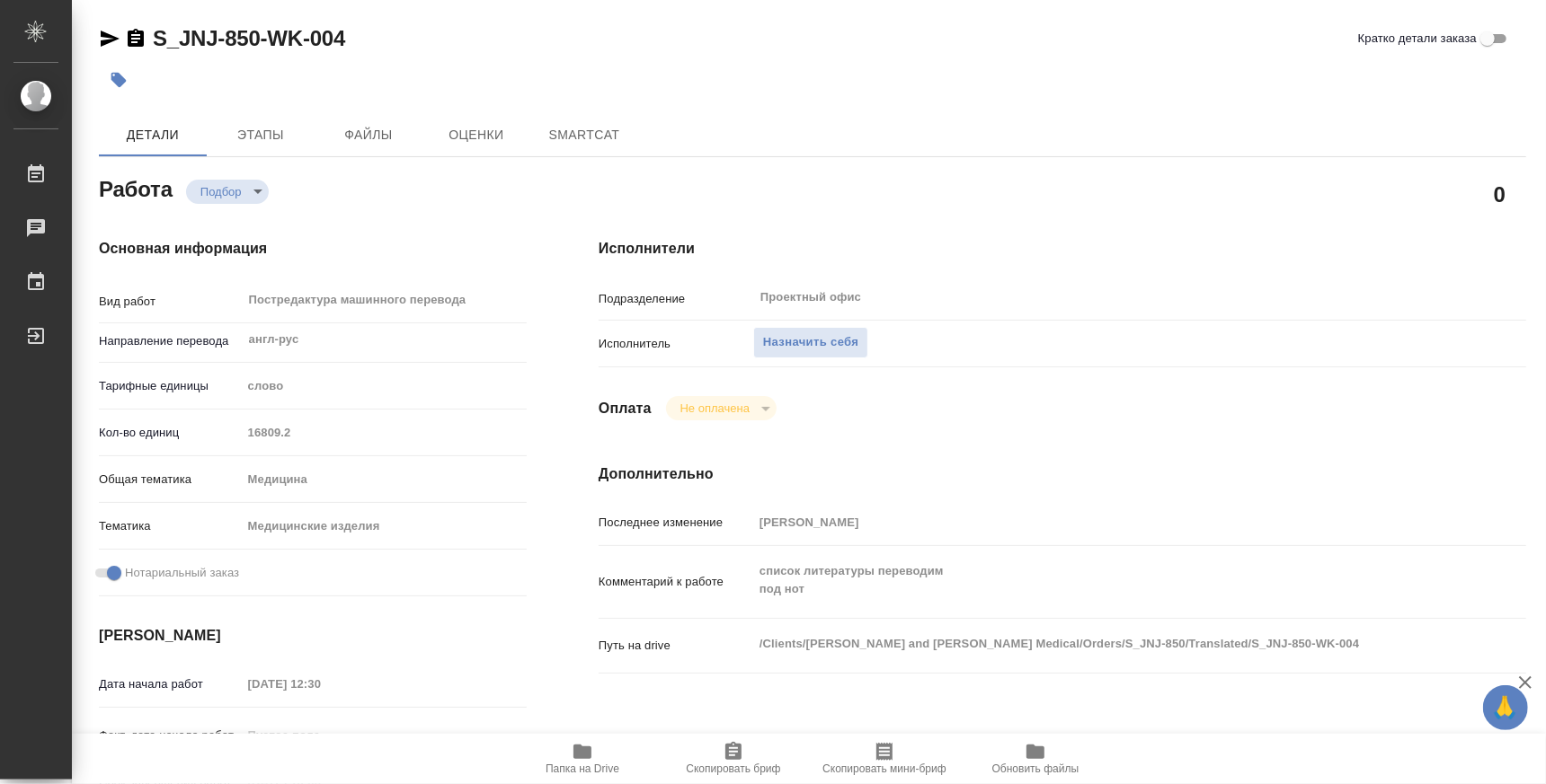
type textarea "x"
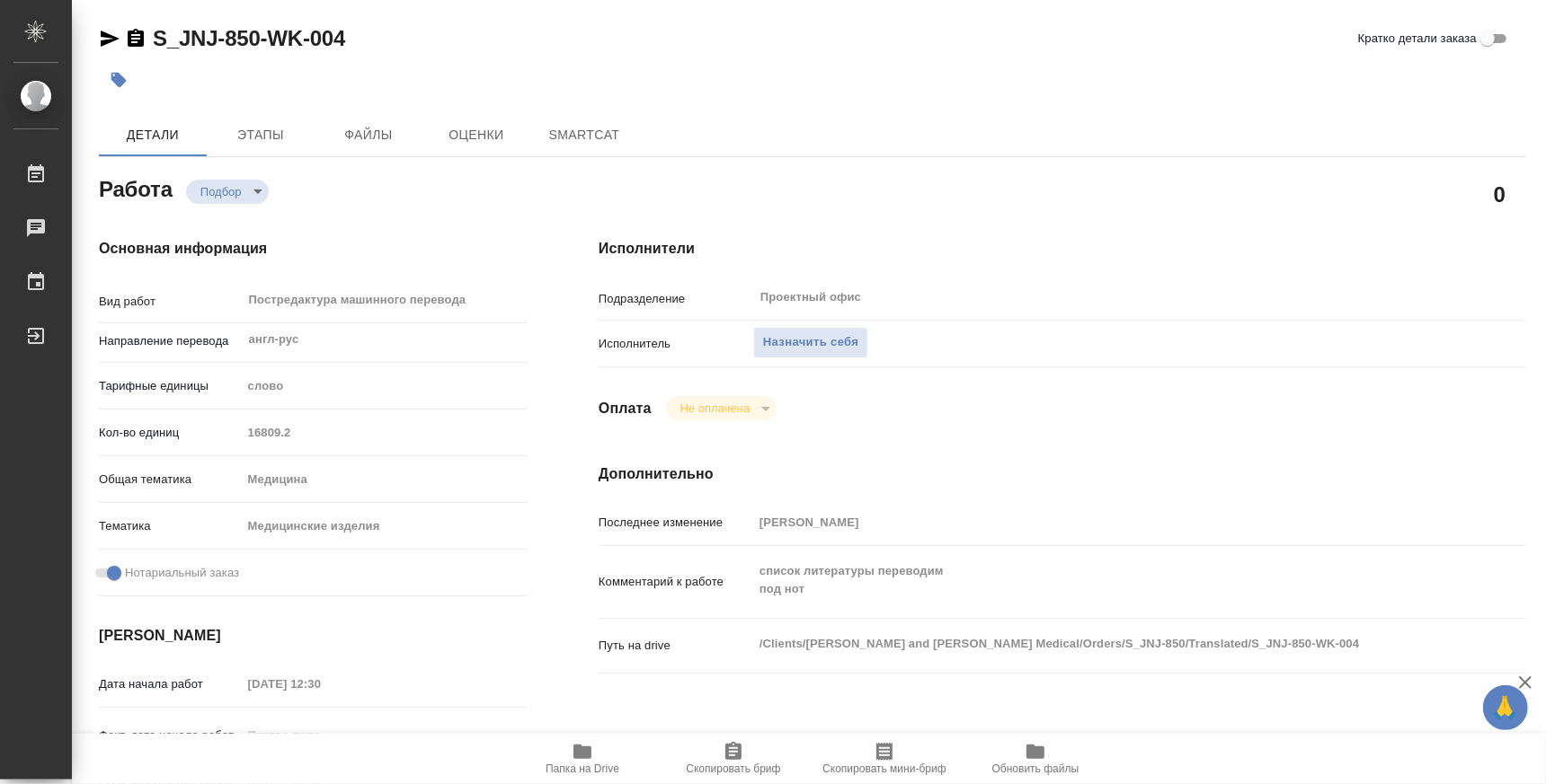
type textarea "x"
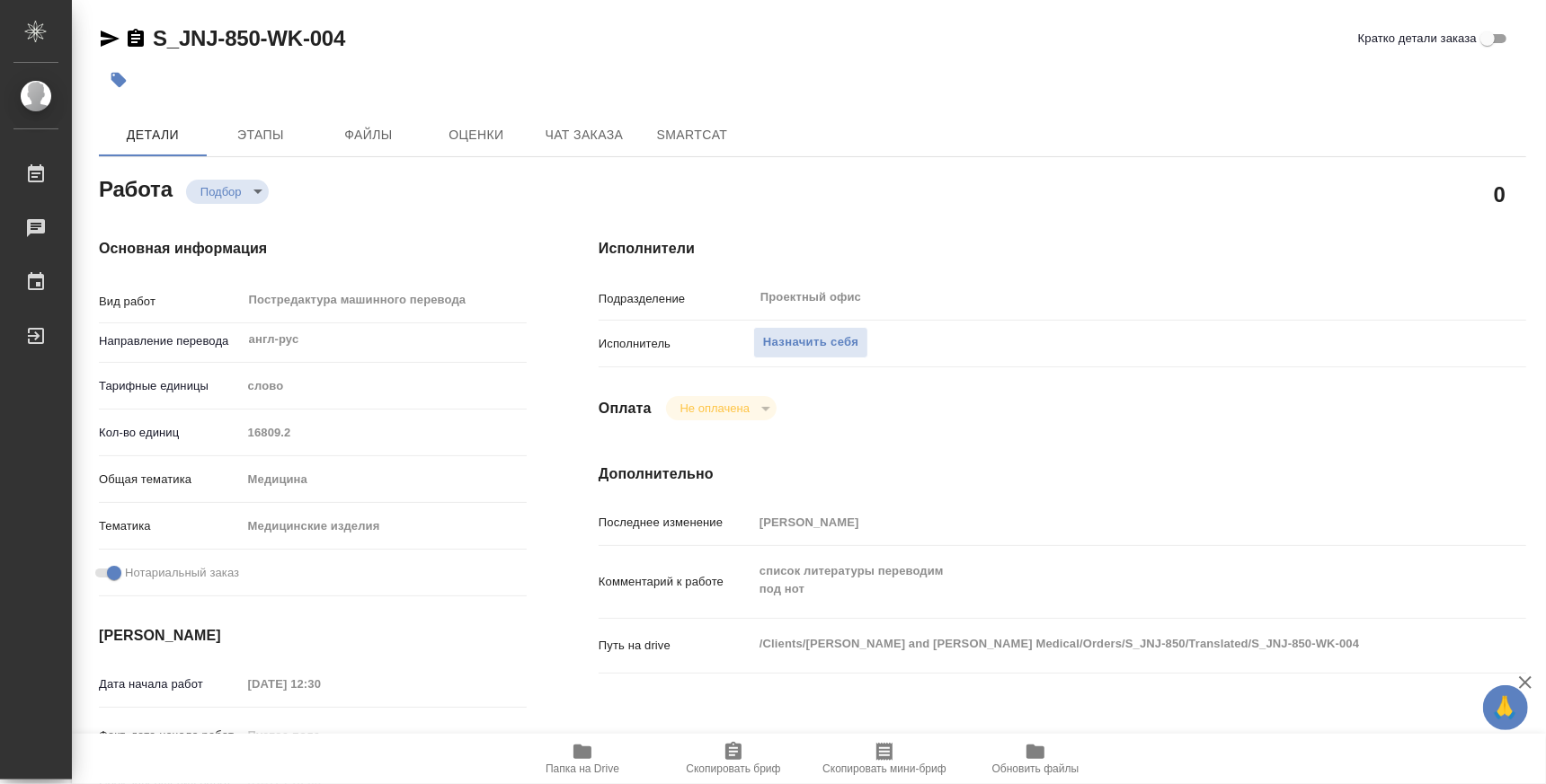
scroll to position [223, 0]
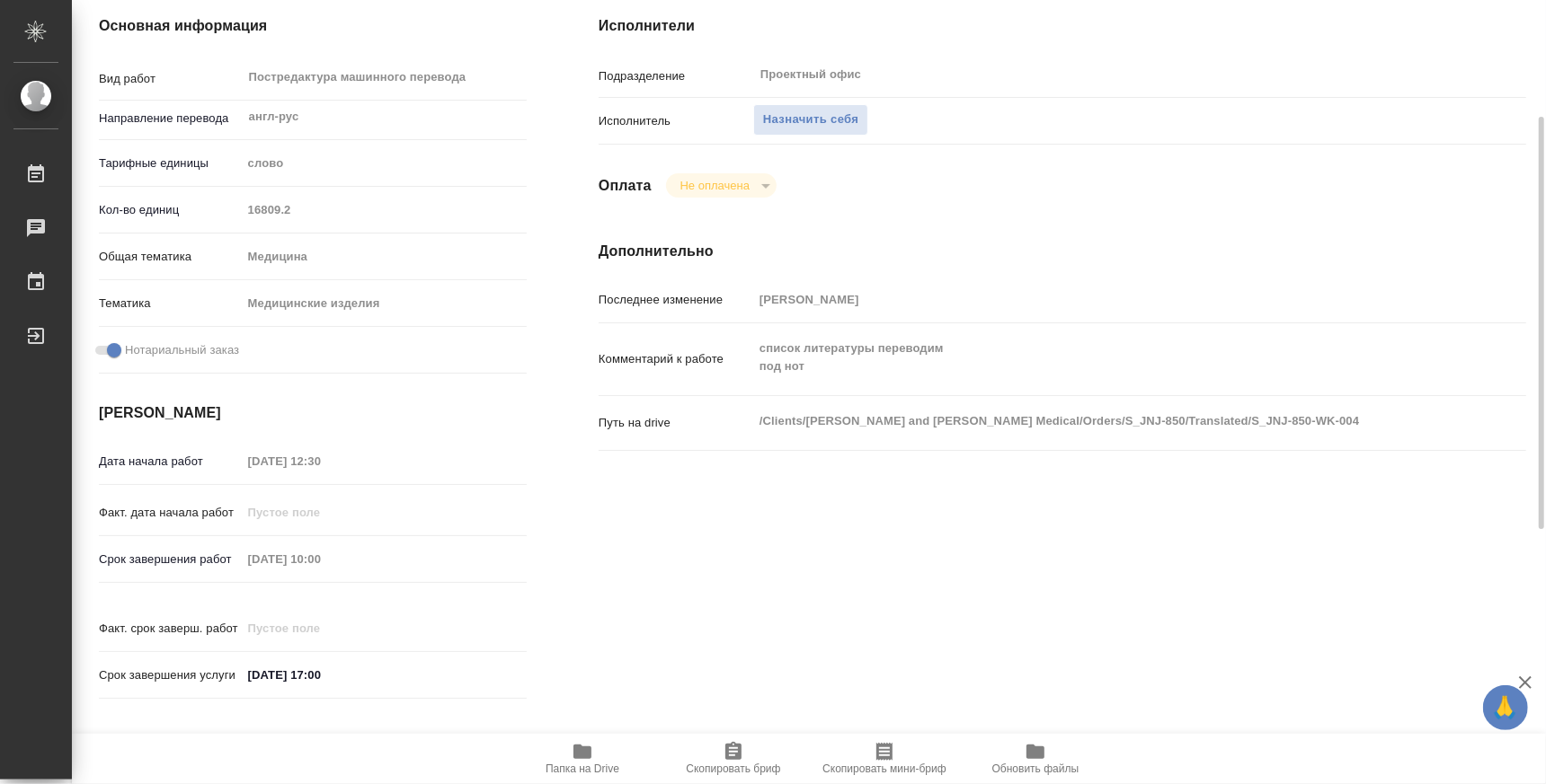
type textarea "x"
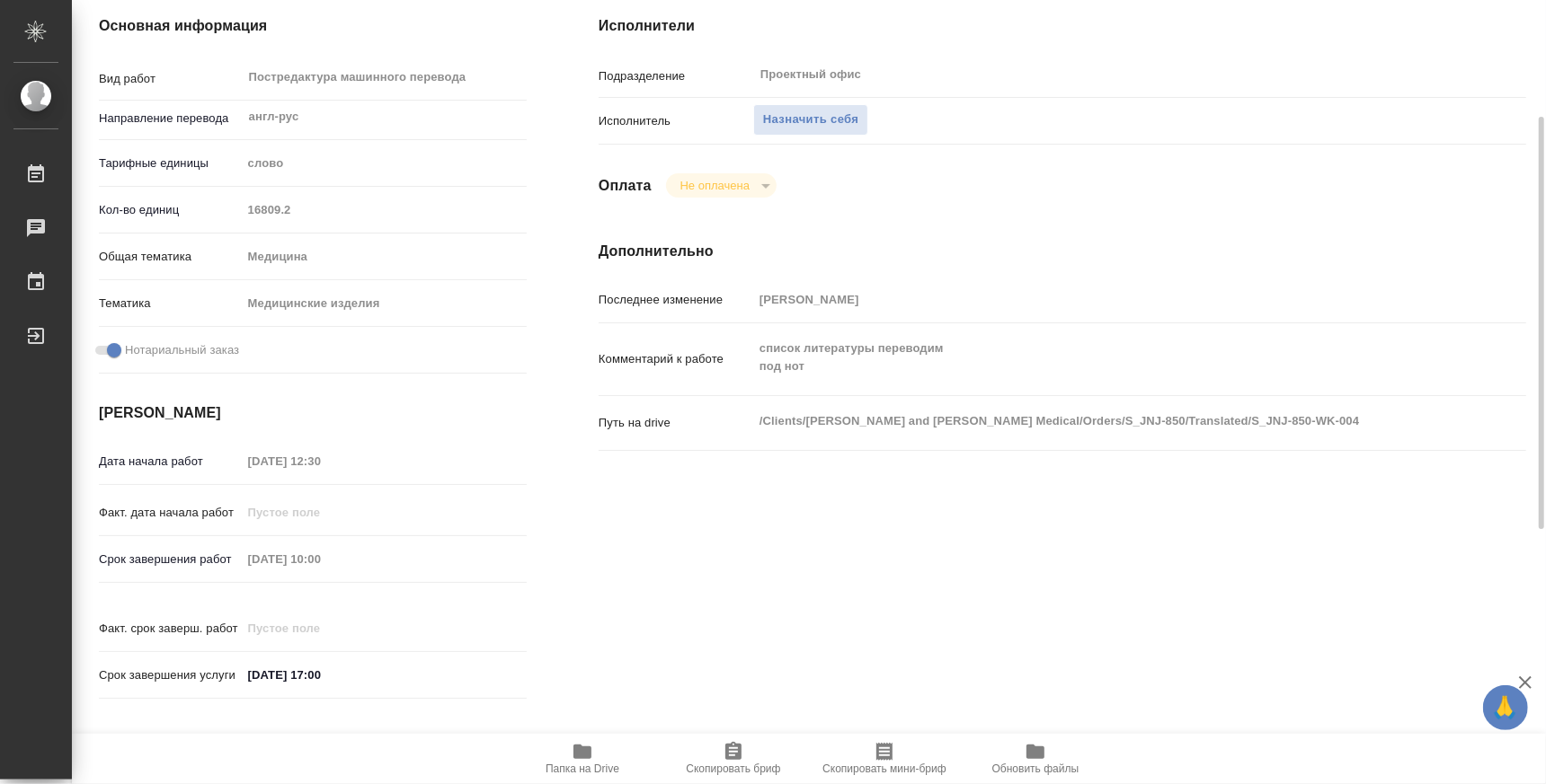
type textarea "x"
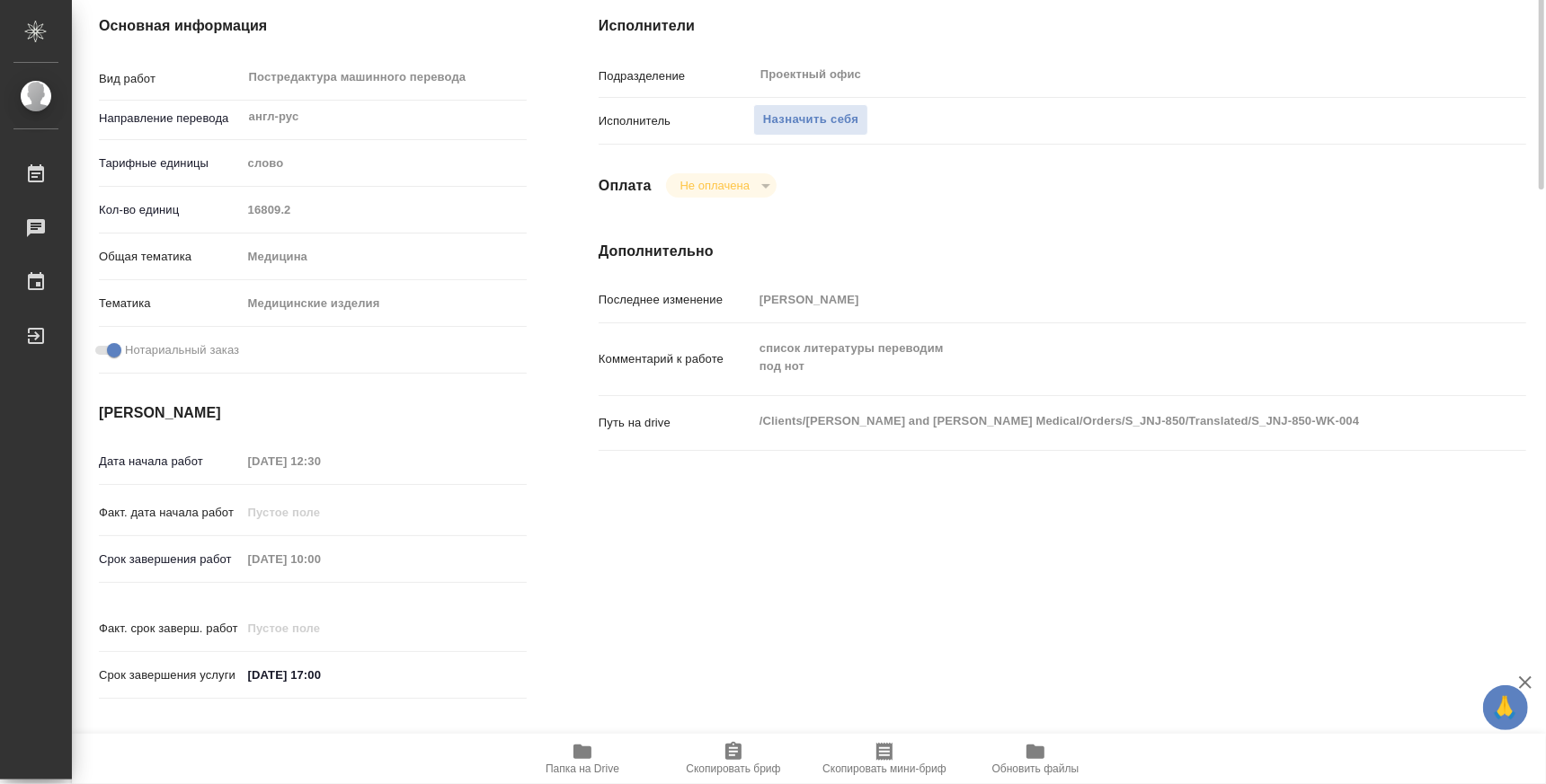
scroll to position [0, 0]
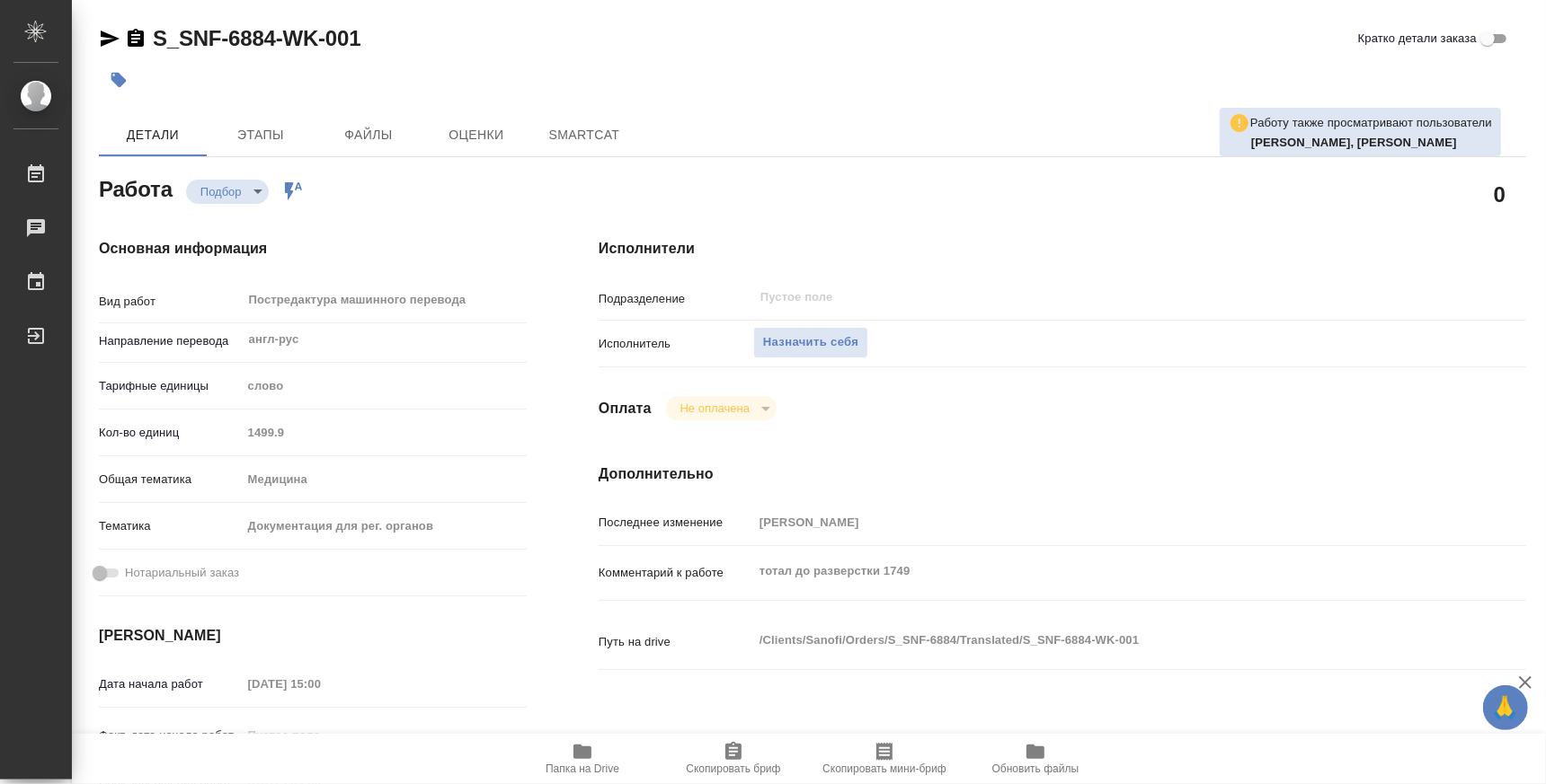
type textarea "x"
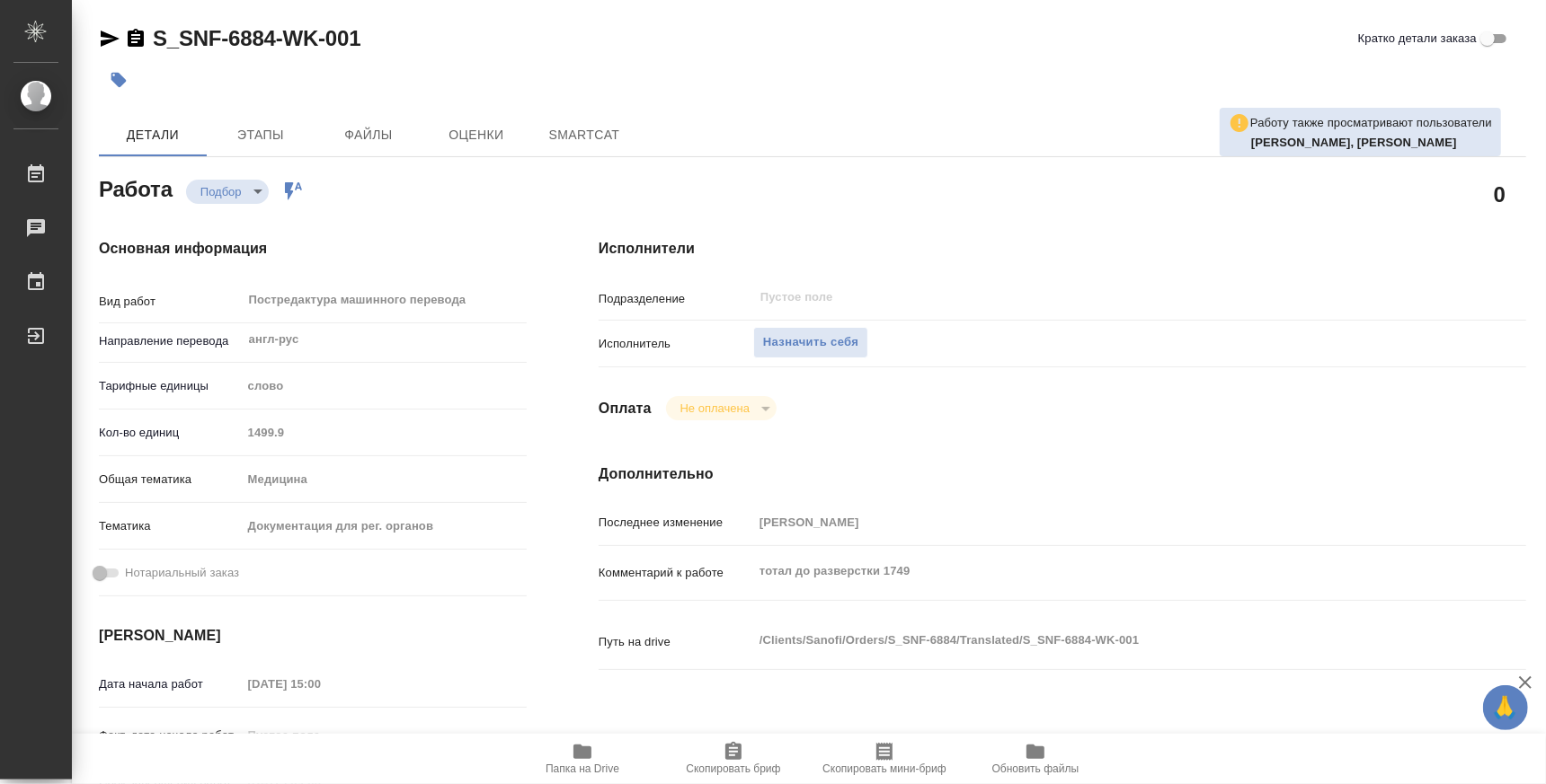
type textarea "x"
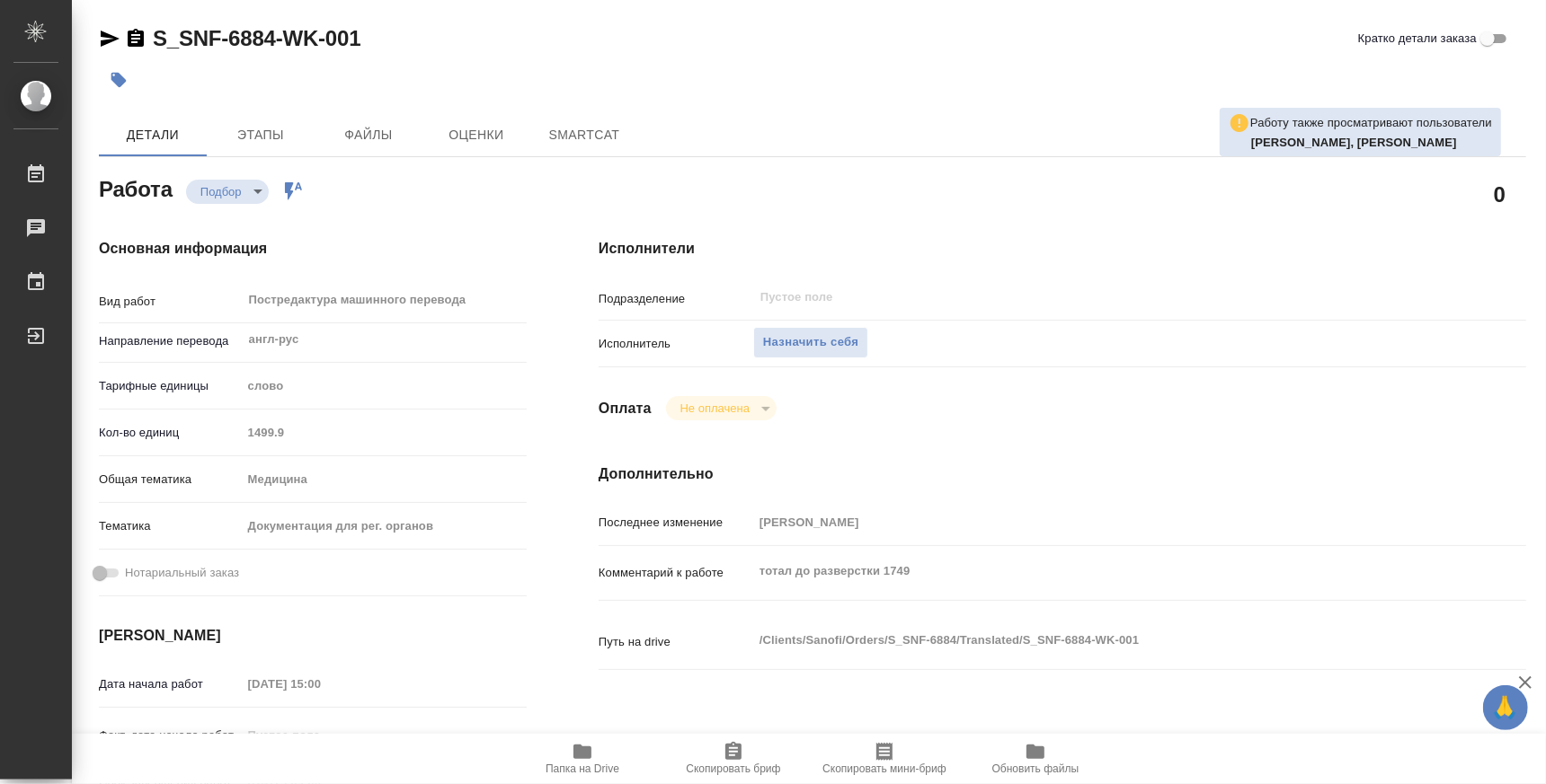
type textarea "x"
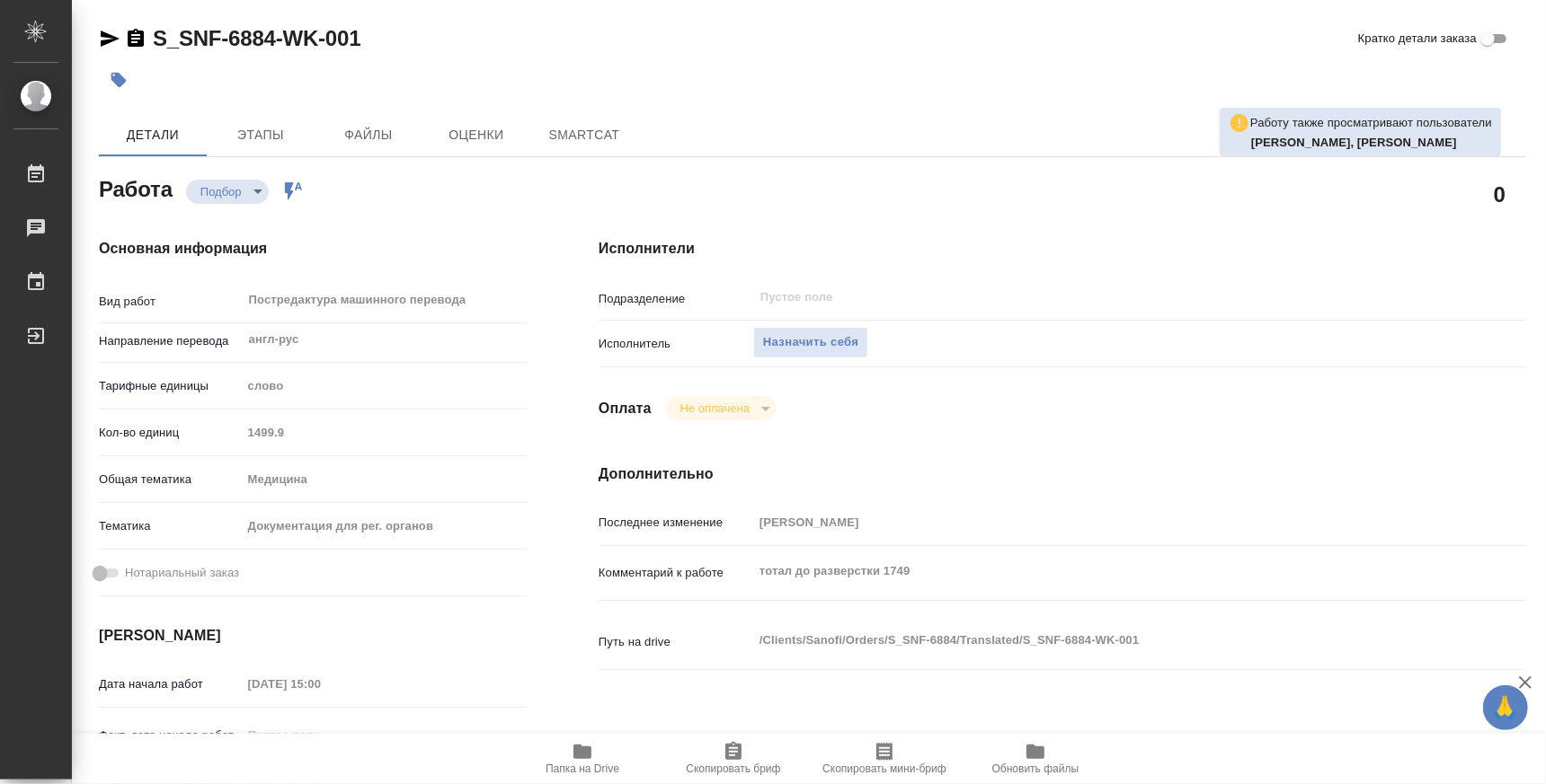
type textarea "x"
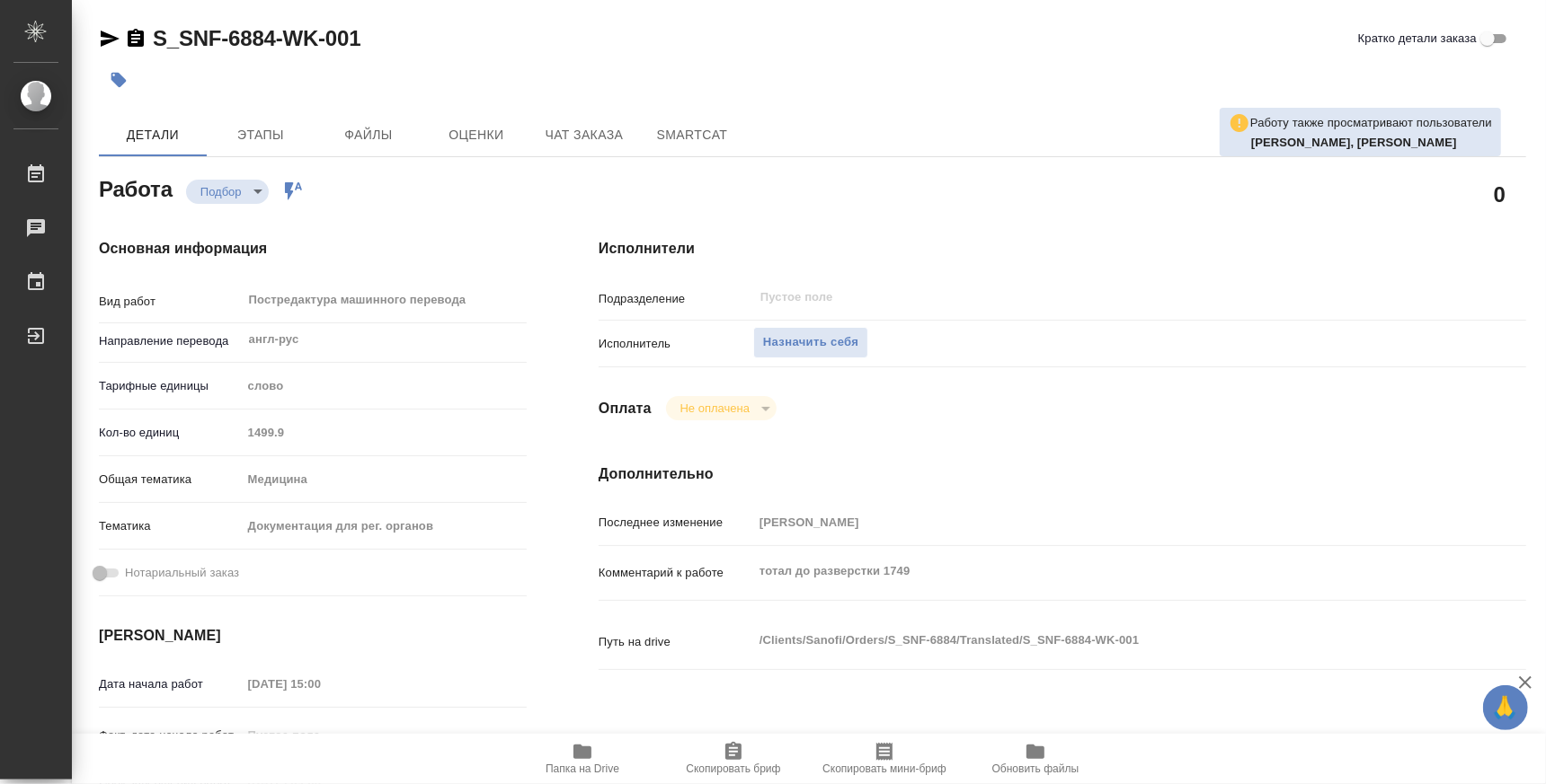
click at [570, 762] on span "Папка на Drive" at bounding box center [582, 768] width 74 height 12
type textarea "x"
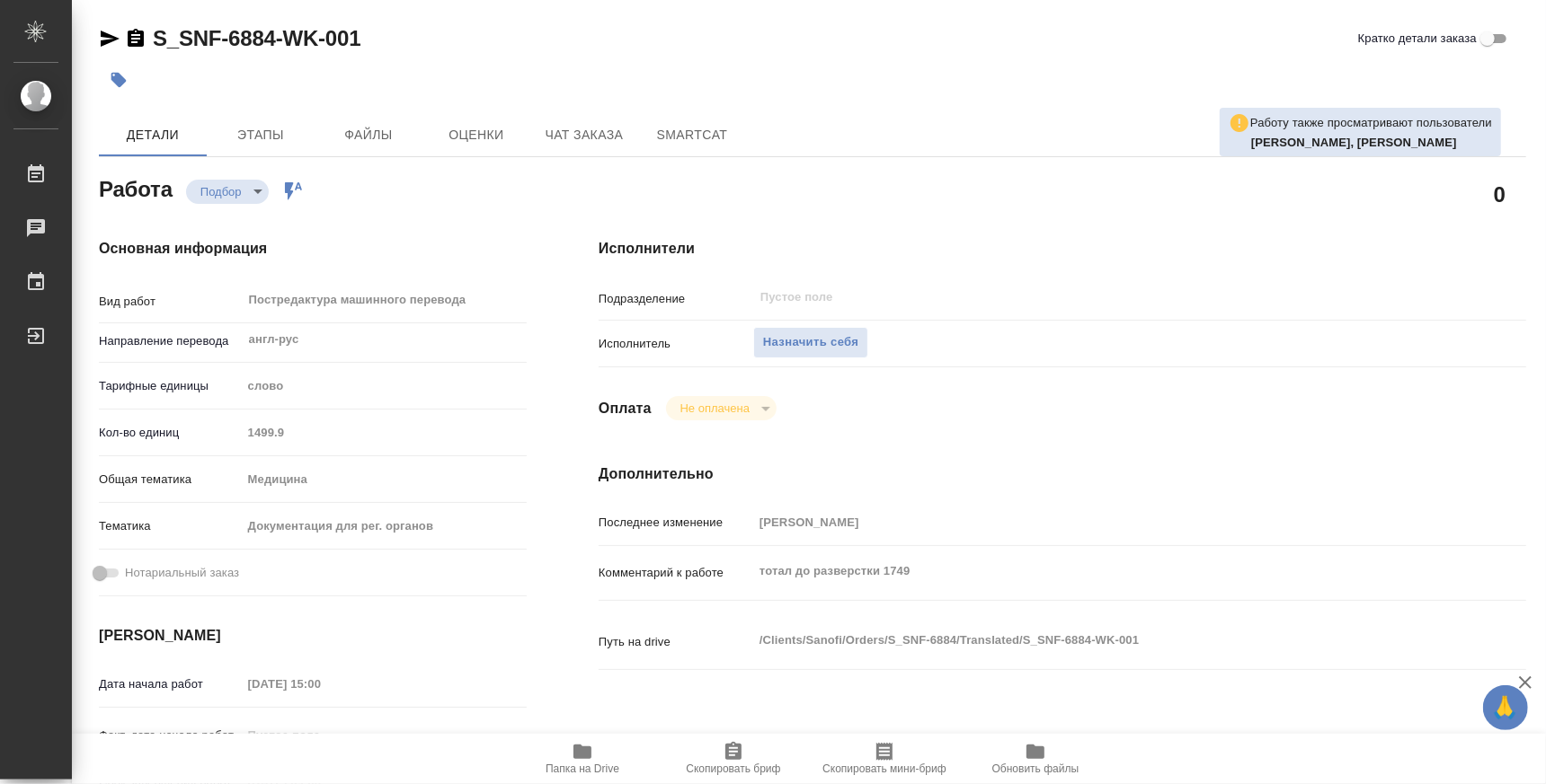
type textarea "x"
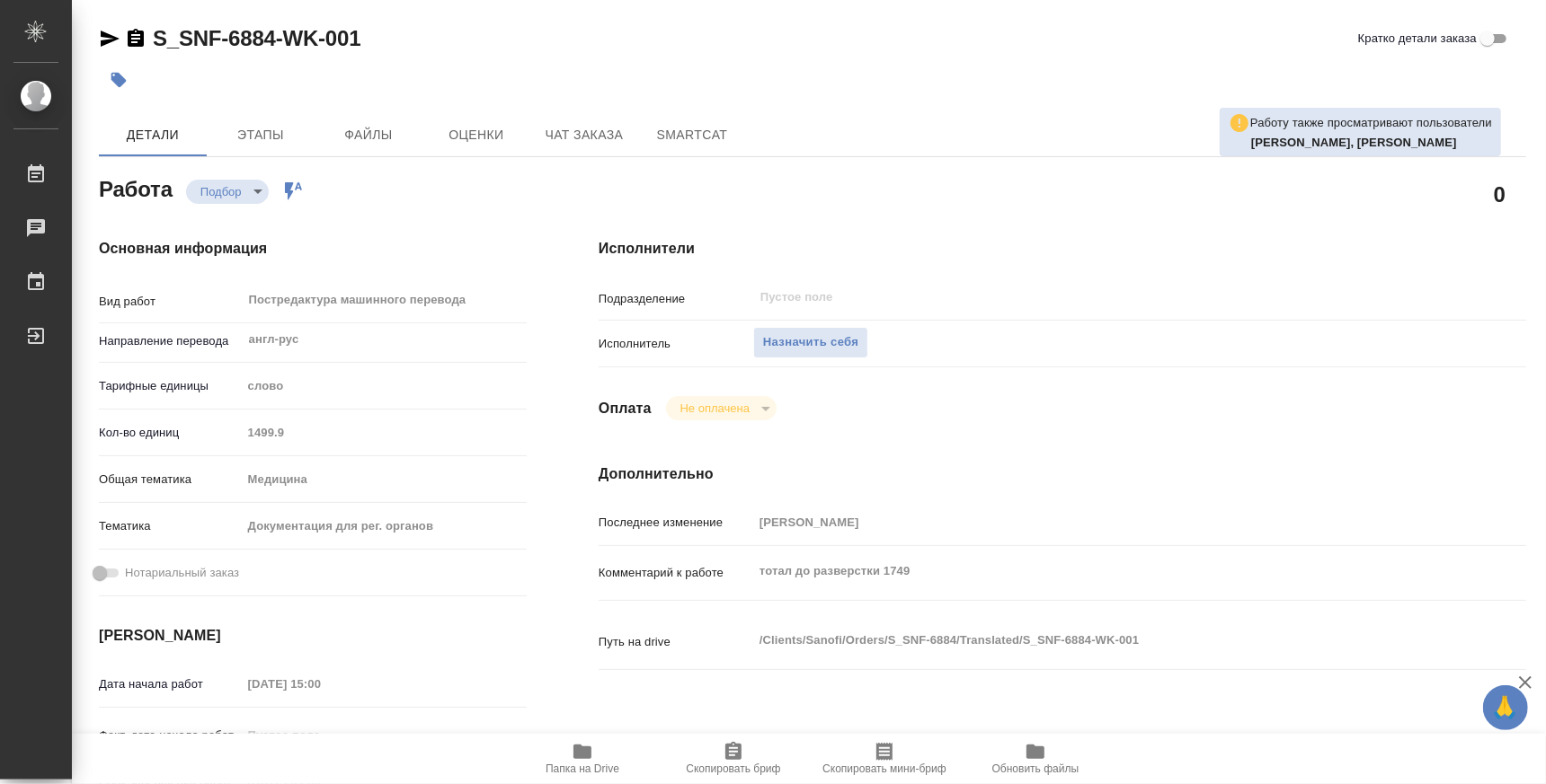
type textarea "x"
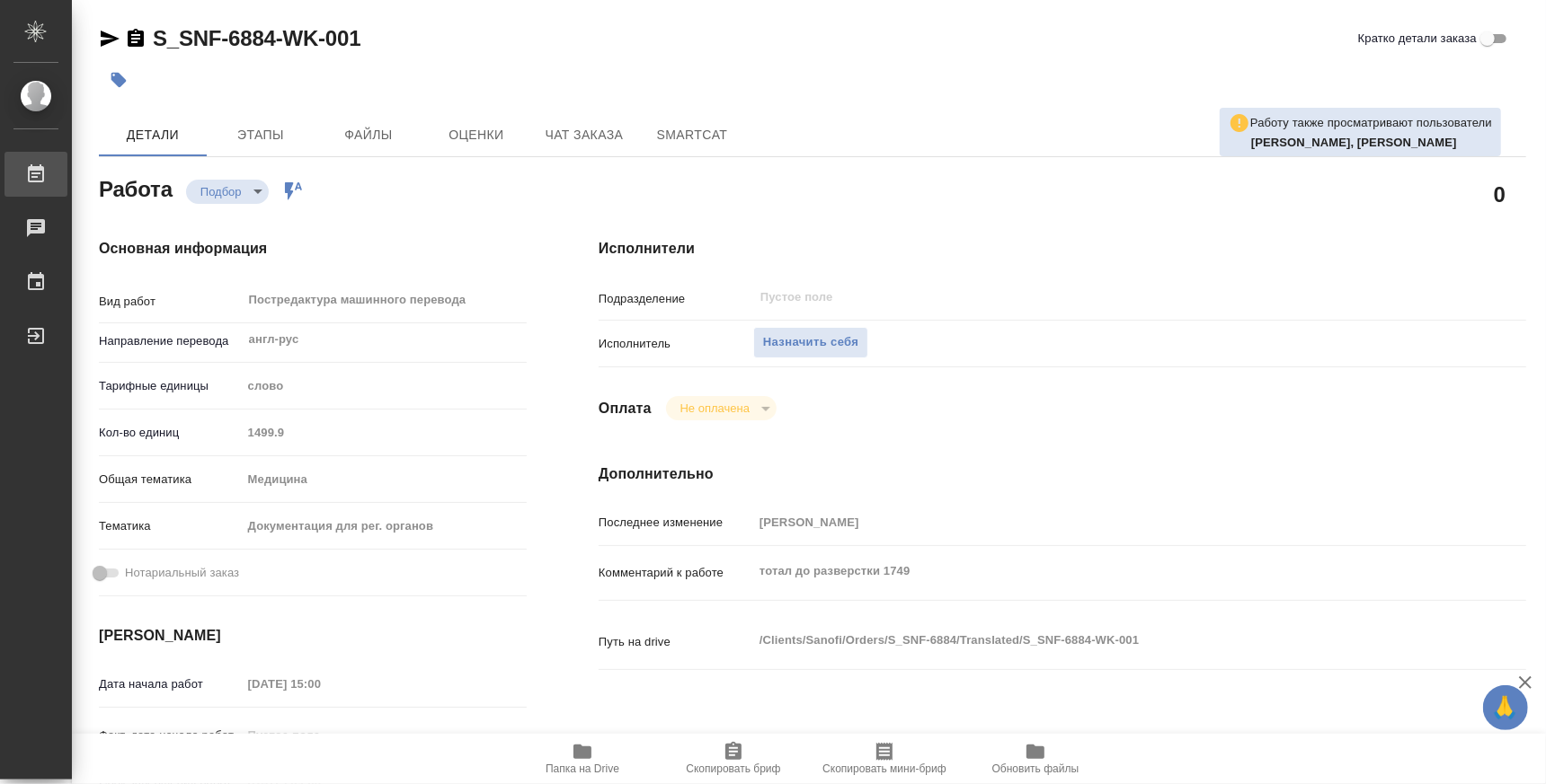
type textarea "x"
